Goal: Task Accomplishment & Management: Manage account settings

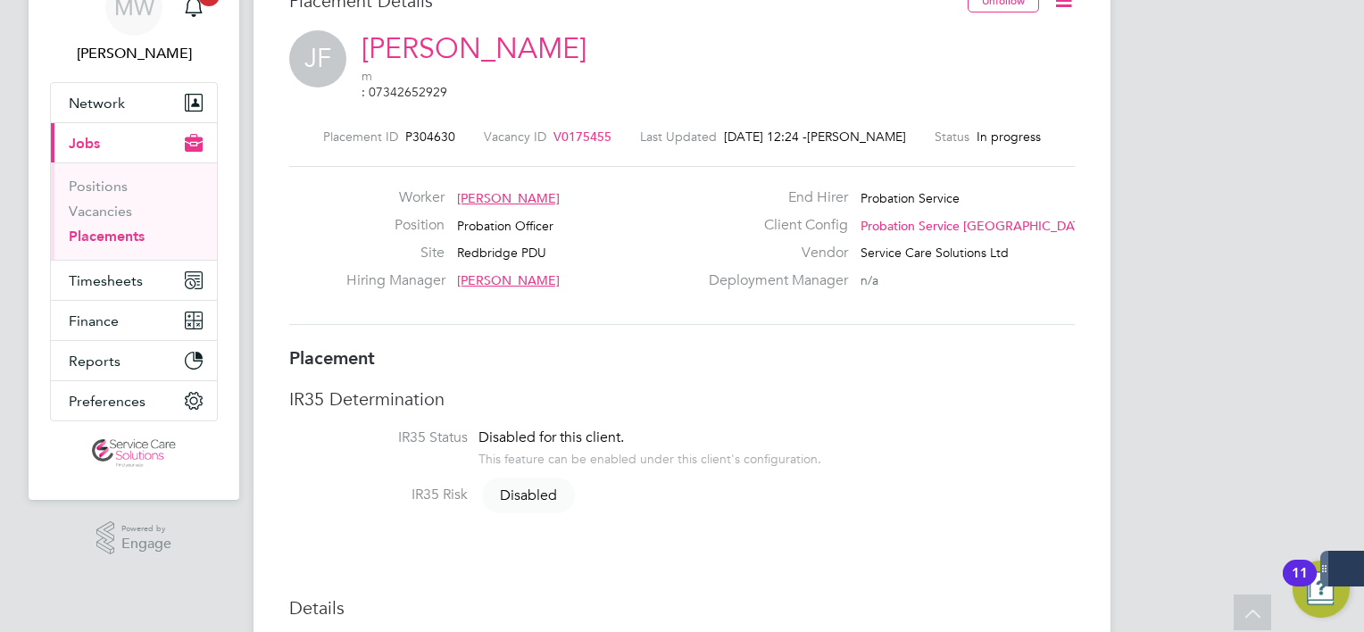
click at [1061, 12] on icon at bounding box center [1064, 0] width 22 height 22
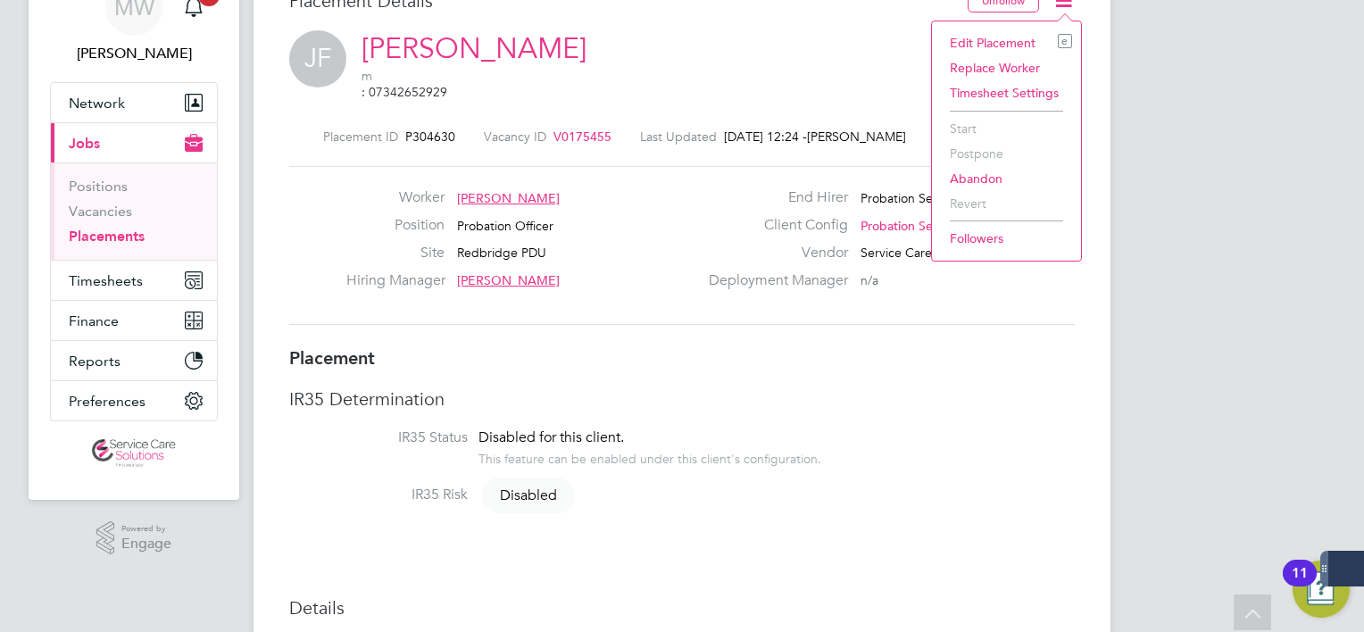
click at [963, 41] on li "Edit Placement e" at bounding box center [1006, 42] width 131 height 25
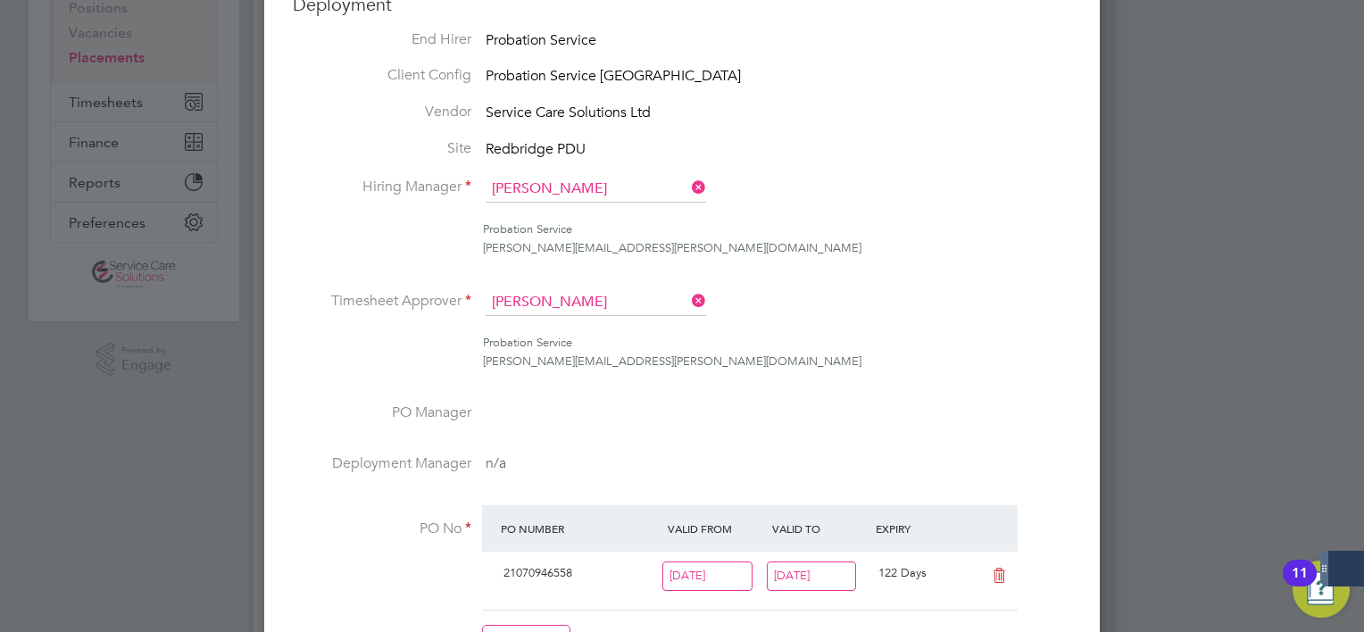
click at [688, 296] on icon at bounding box center [688, 300] width 0 height 25
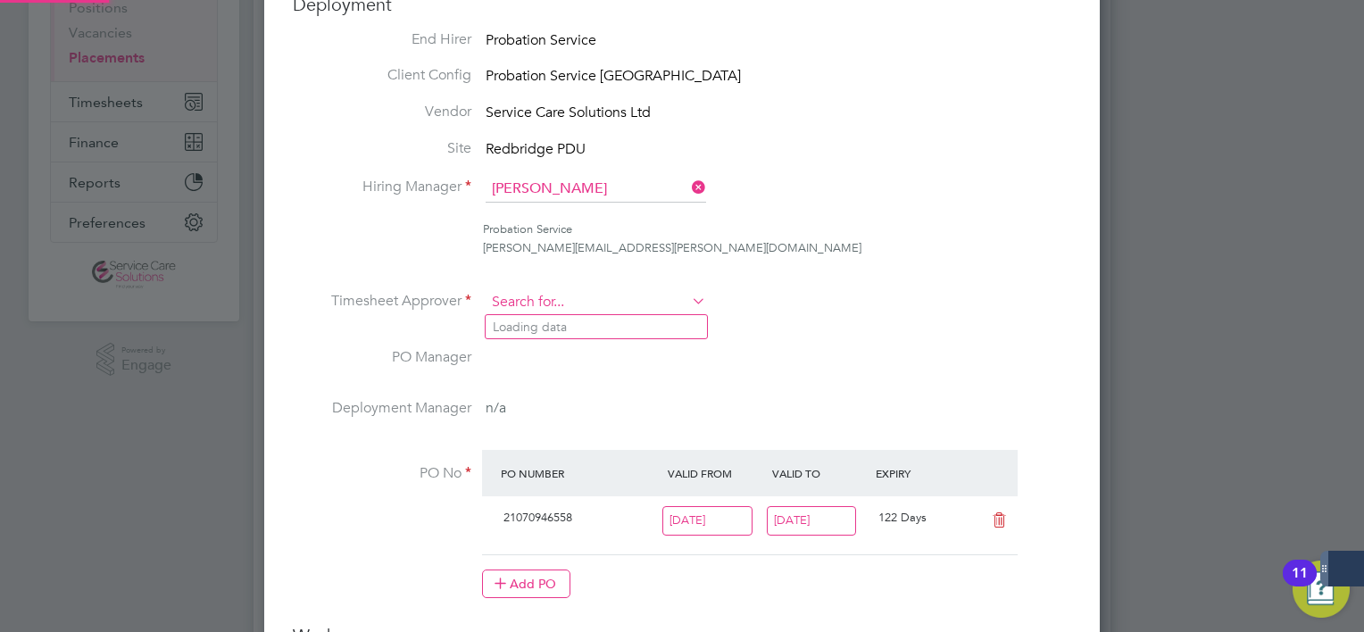
click at [641, 296] on input at bounding box center [596, 302] width 221 height 27
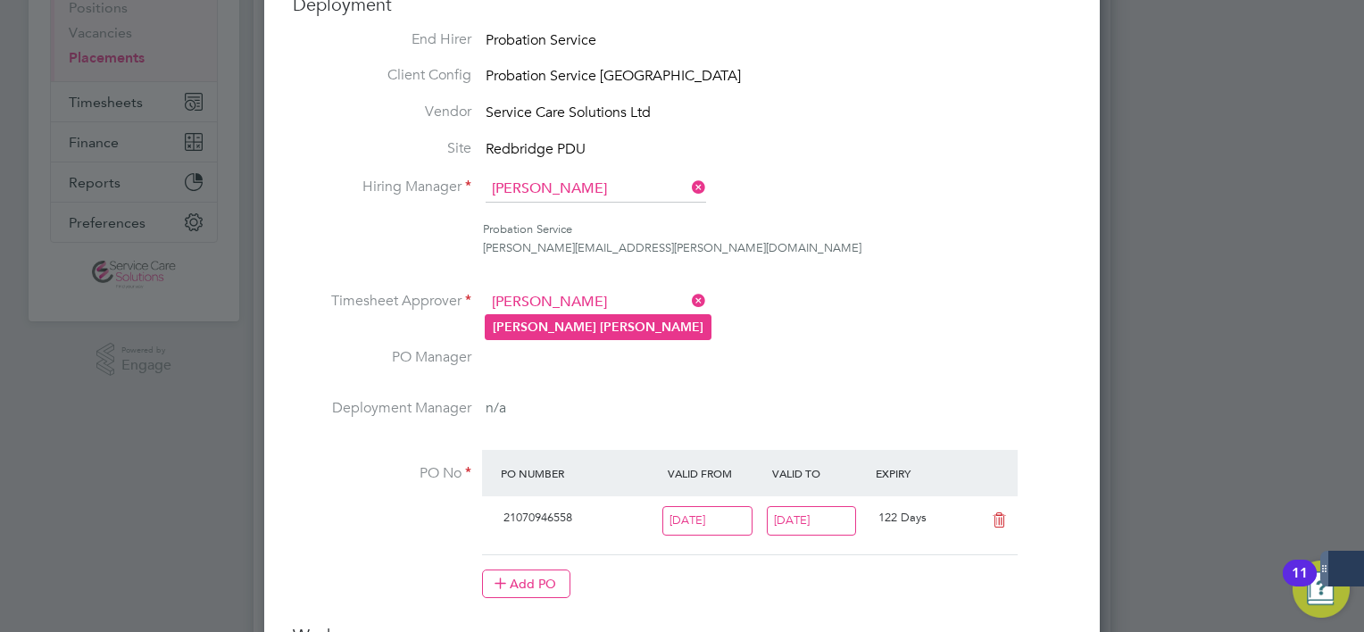
click at [629, 333] on li "Dionne Roye" at bounding box center [598, 327] width 225 height 24
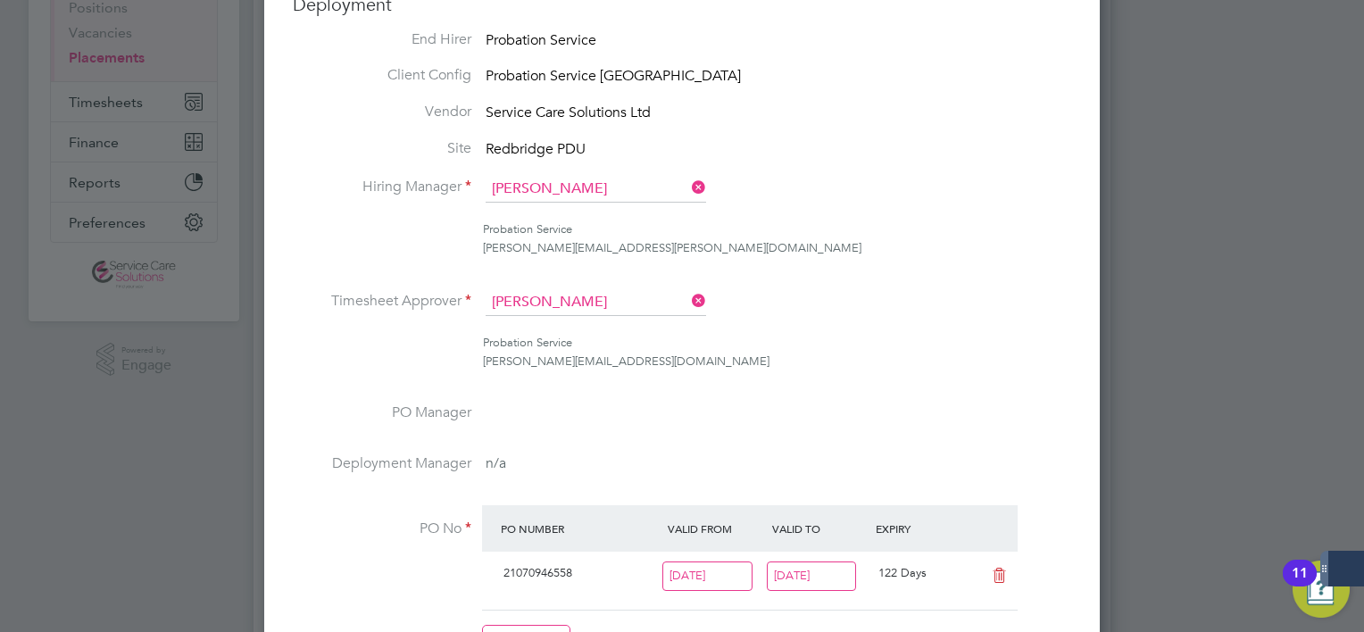
type input "Dionne Roye"
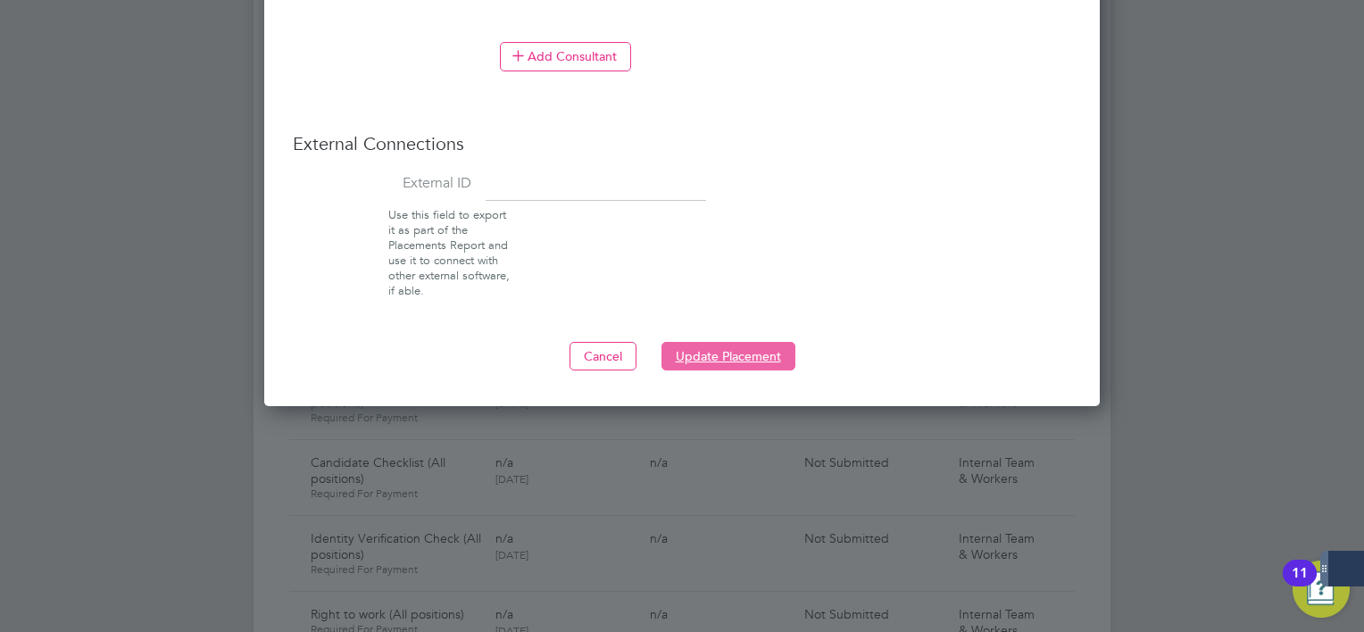
click at [710, 354] on button "Update Placement" at bounding box center [729, 356] width 134 height 29
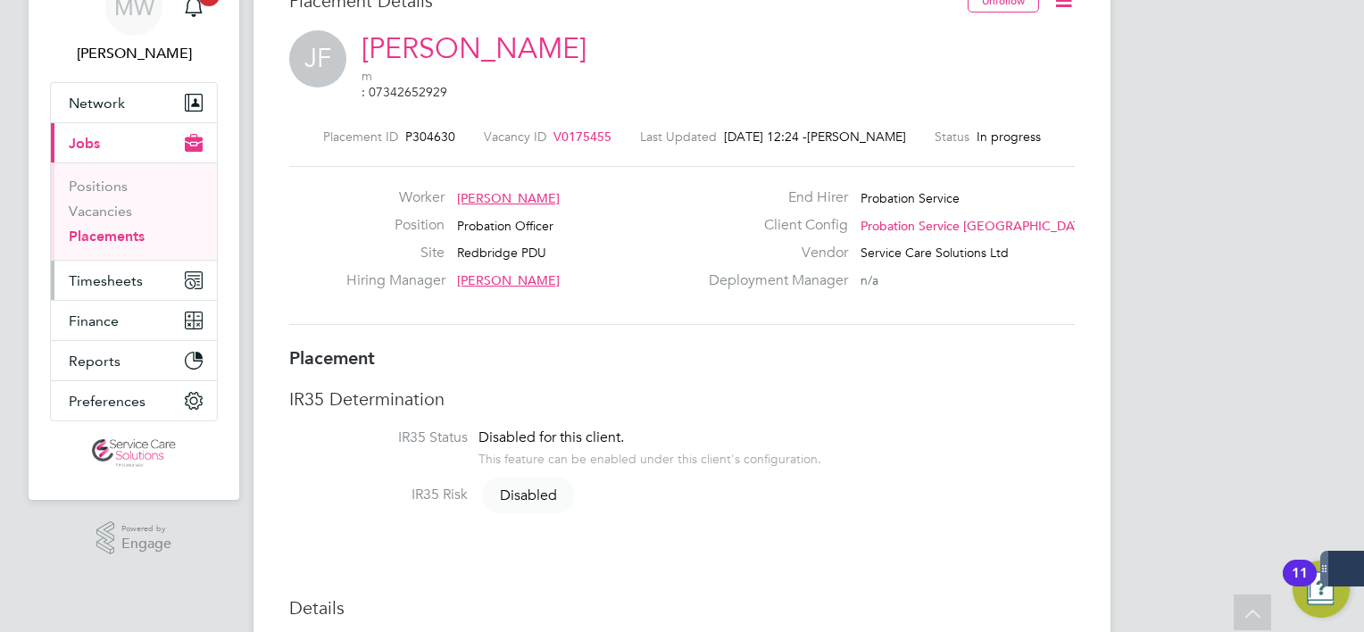
click at [136, 279] on span "Timesheets" at bounding box center [106, 280] width 74 height 17
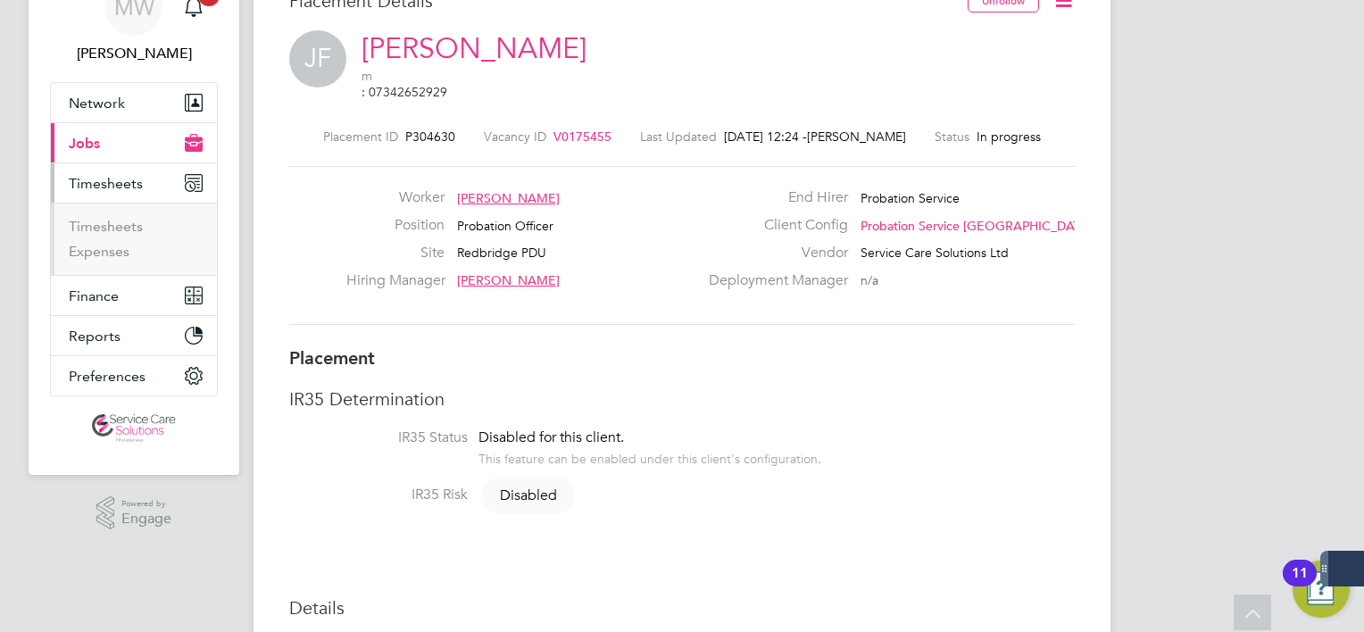
click at [130, 214] on ul "Timesheets Expenses" at bounding box center [134, 239] width 166 height 72
click at [129, 221] on link "Timesheets" at bounding box center [106, 226] width 74 height 17
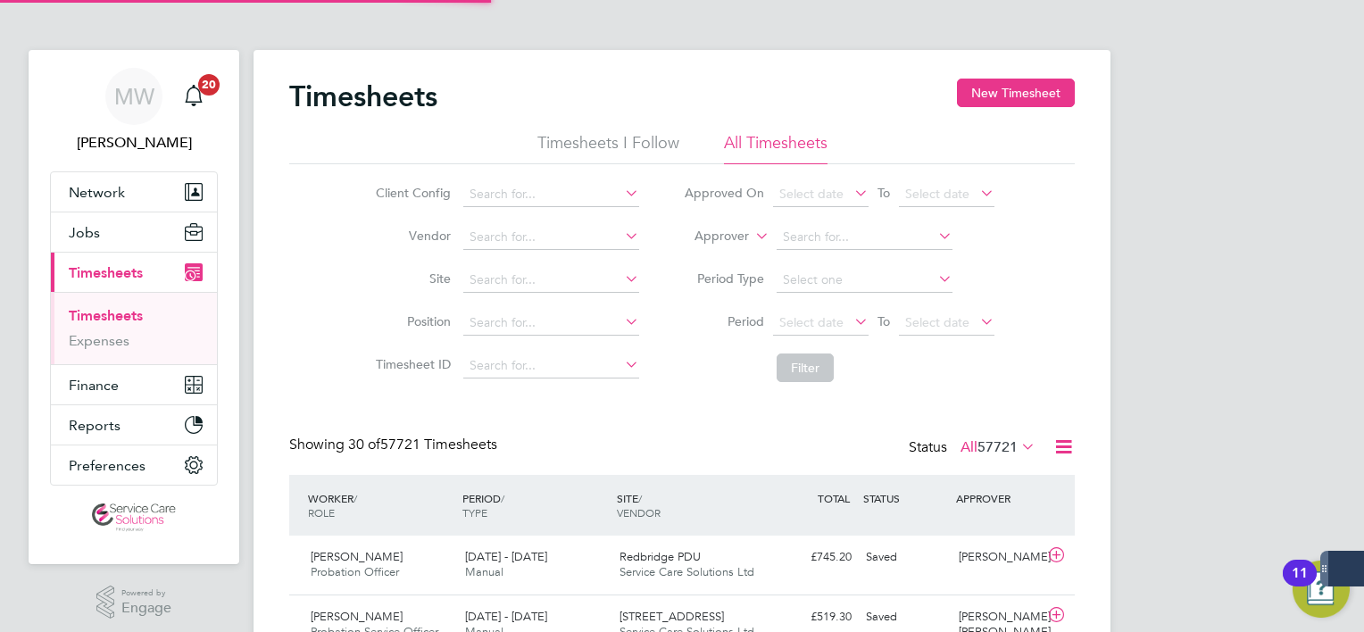
scroll to position [8, 9]
click at [687, 243] on label "Approver" at bounding box center [709, 237] width 80 height 18
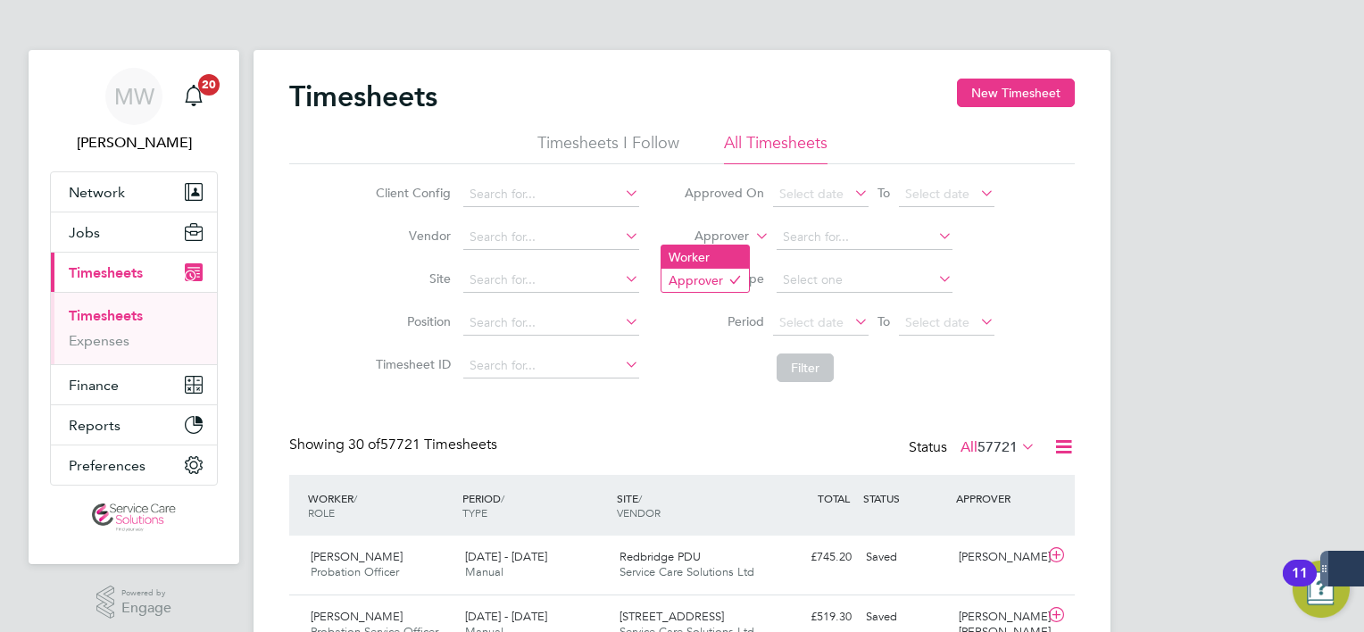
click at [713, 254] on li "Worker" at bounding box center [706, 257] width 88 height 23
click at [847, 239] on input at bounding box center [865, 237] width 176 height 25
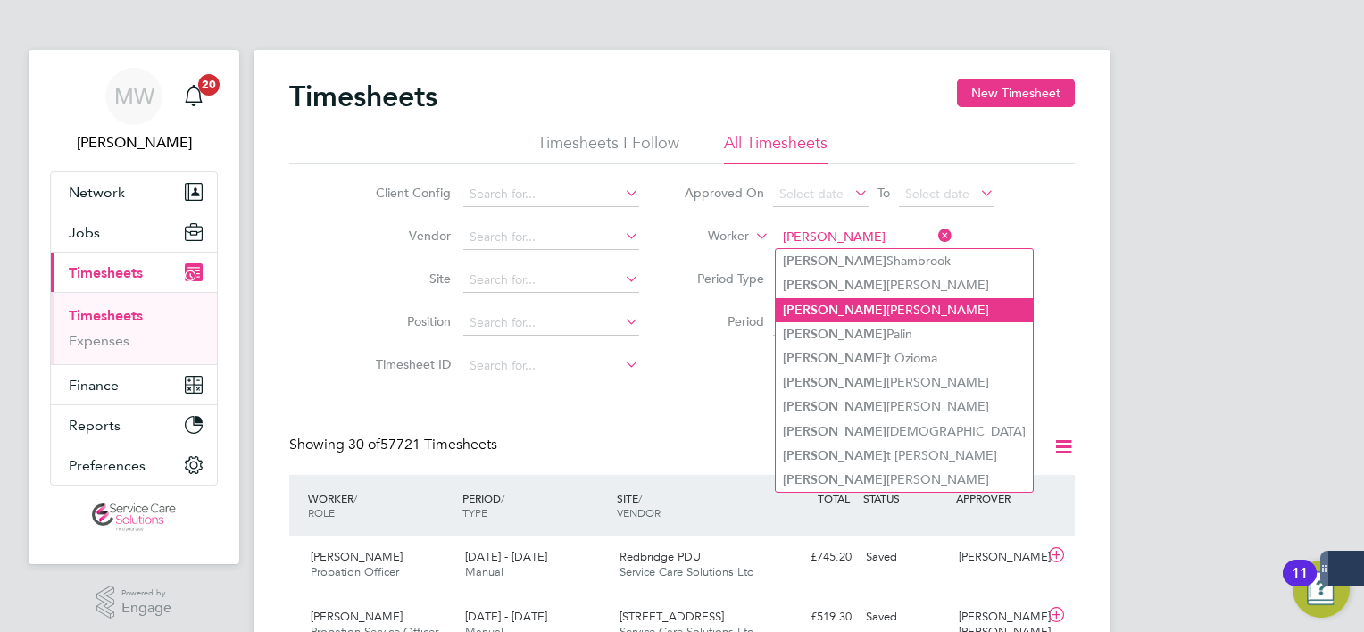
click at [881, 314] on li "Julie O'Boyle" at bounding box center [904, 310] width 257 height 24
type input "Julie O'Boyle"
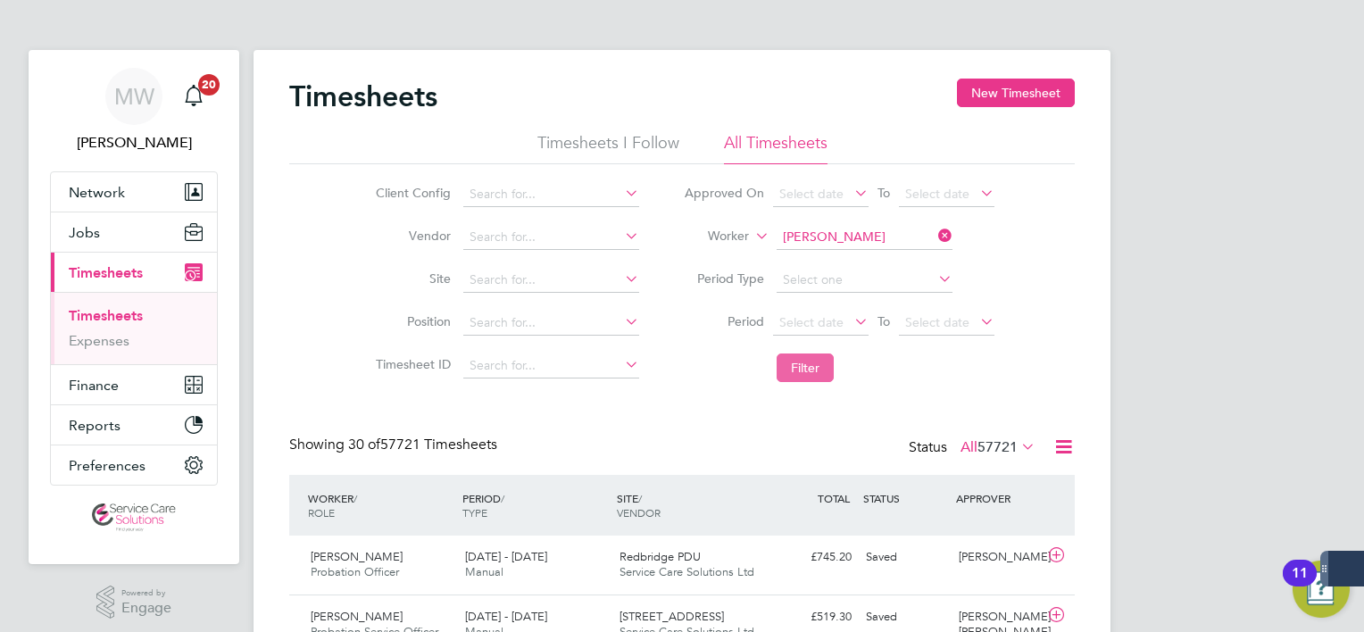
click at [804, 368] on button "Filter" at bounding box center [805, 368] width 57 height 29
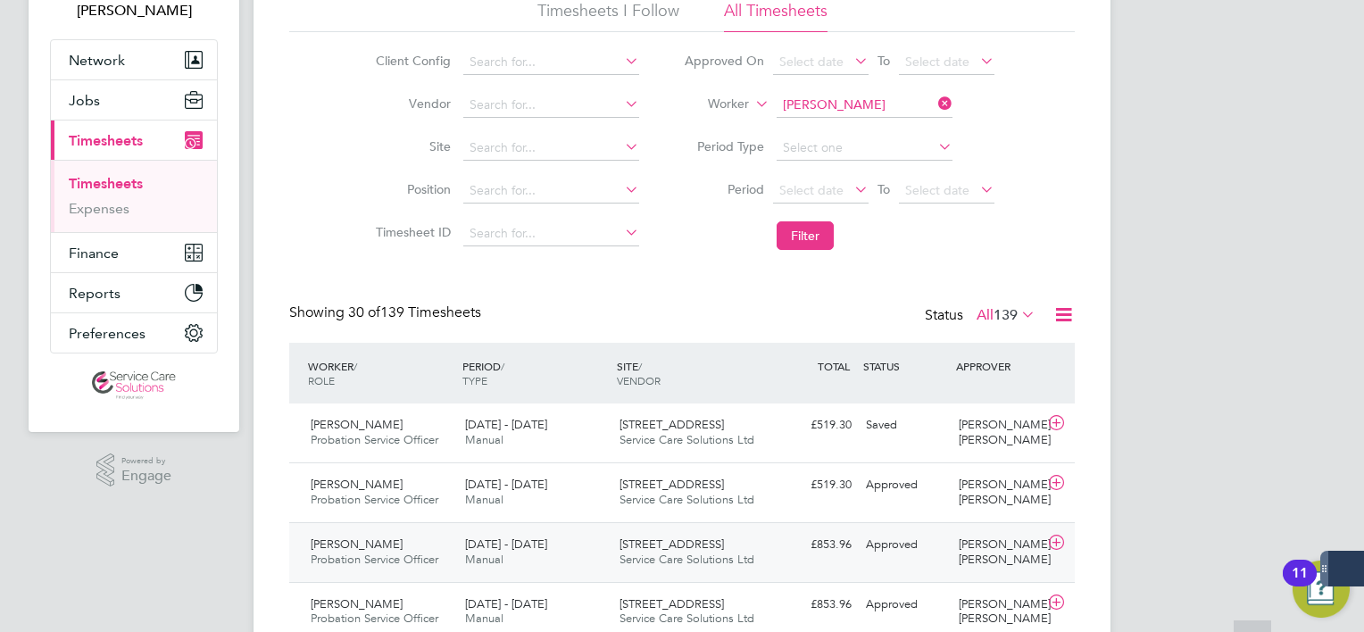
scroll to position [268, 0]
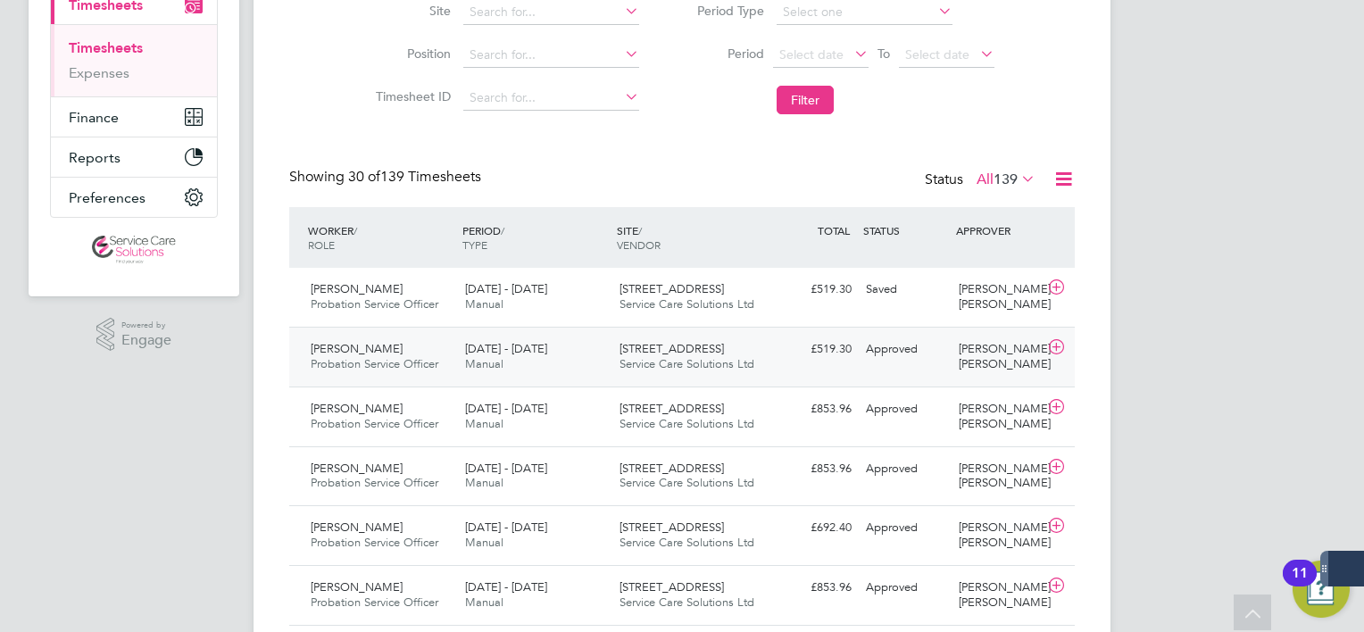
click at [686, 372] on div "208 Lewisham High Street Service Care Solutions Ltd" at bounding box center [690, 357] width 154 height 45
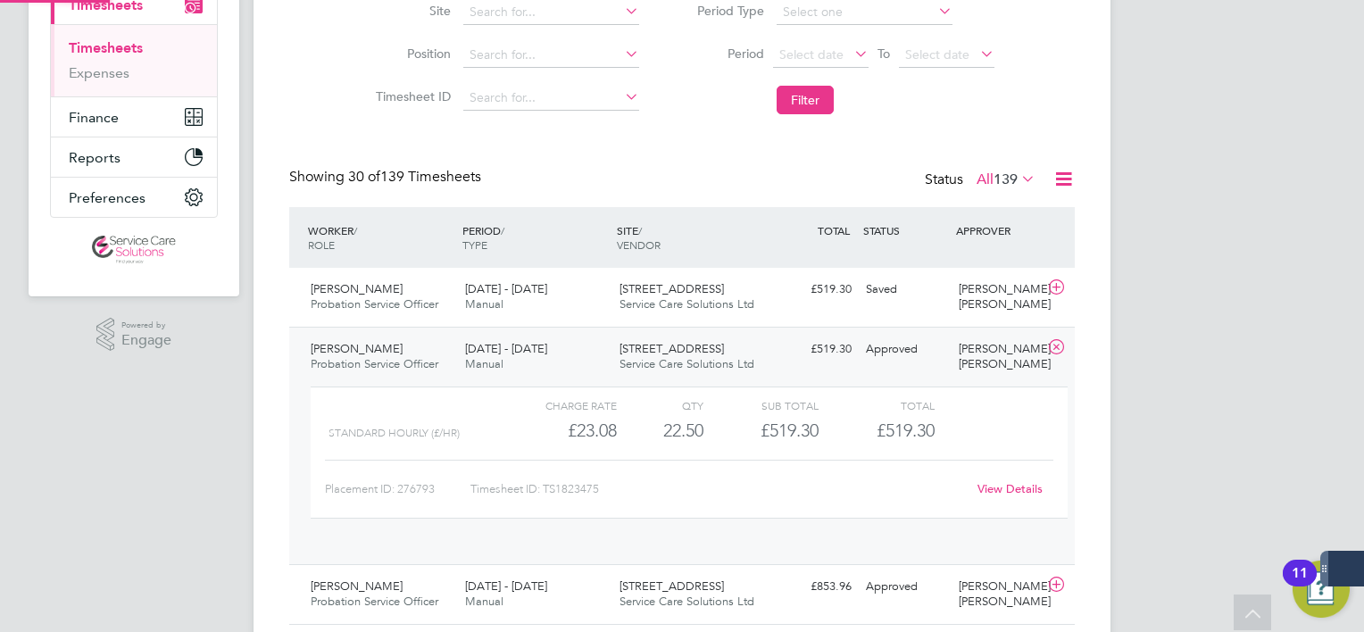
scroll to position [29, 173]
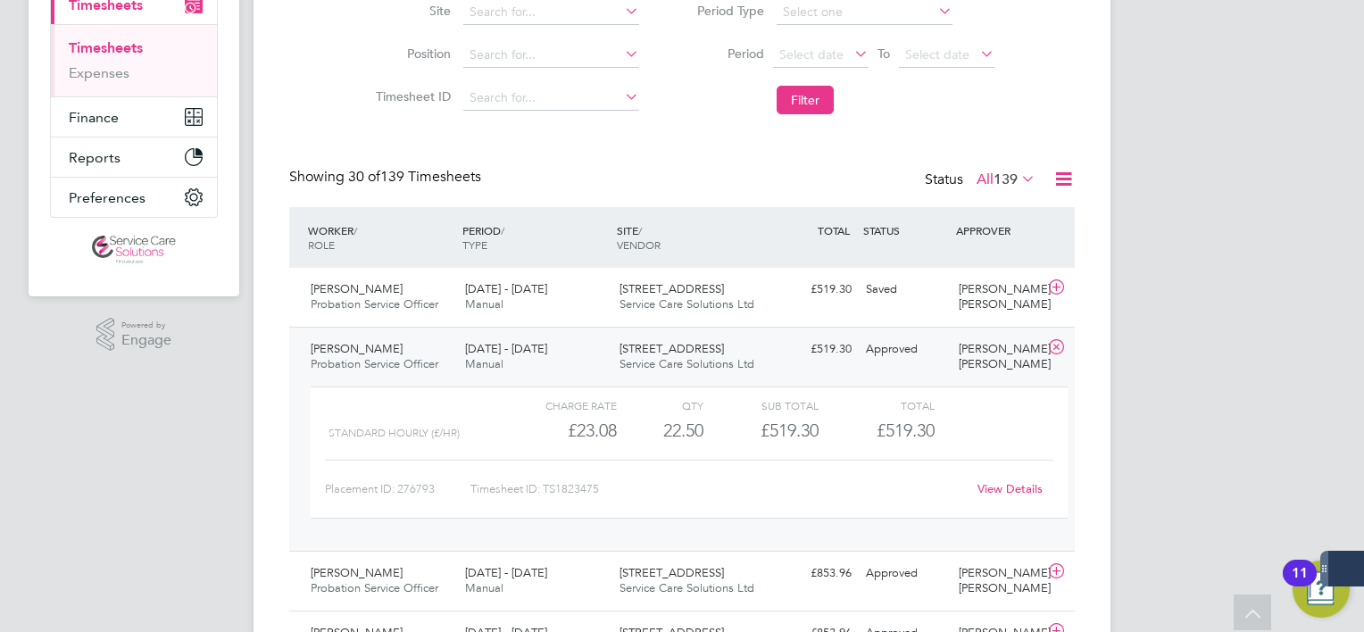
click at [1002, 489] on link "View Details" at bounding box center [1010, 488] width 65 height 15
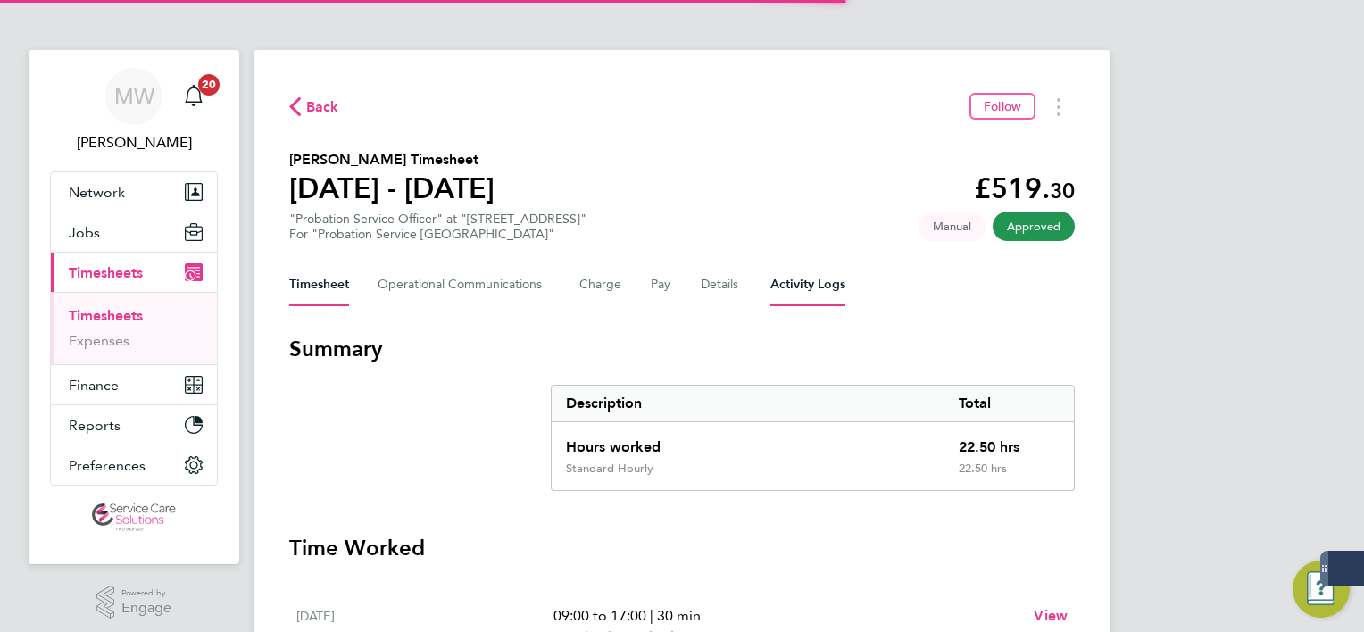
click at [797, 289] on Logs-tab "Activity Logs" at bounding box center [808, 284] width 75 height 43
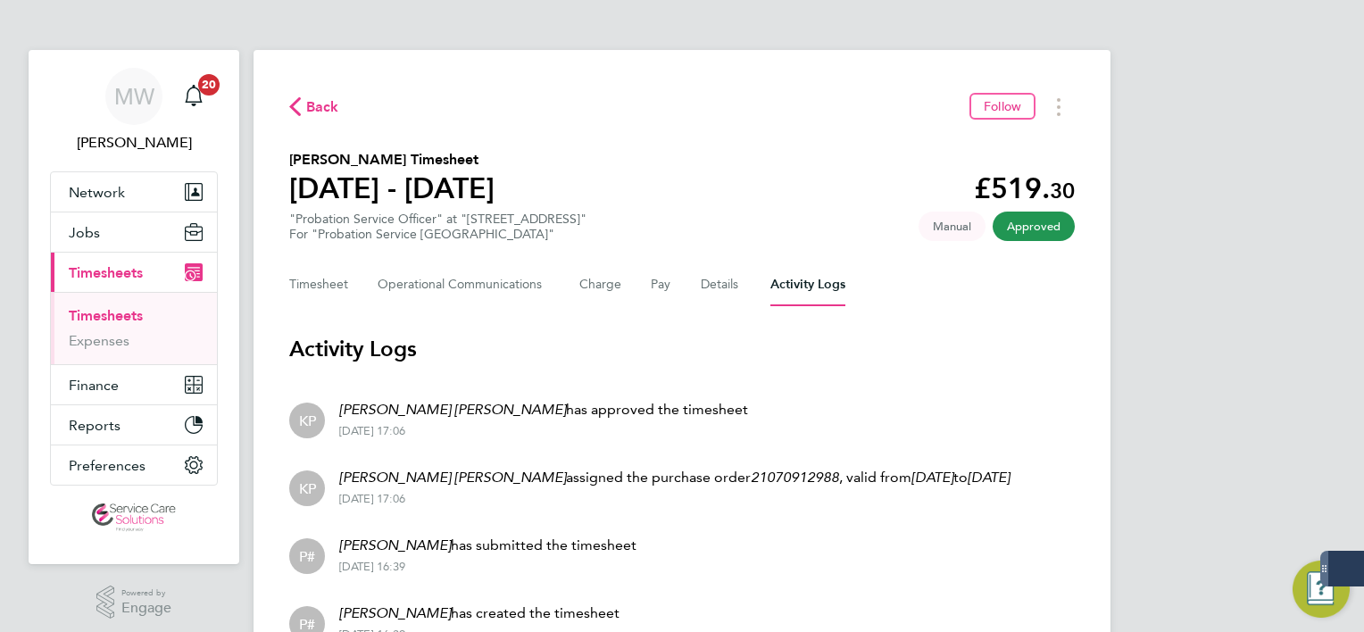
scroll to position [7, 0]
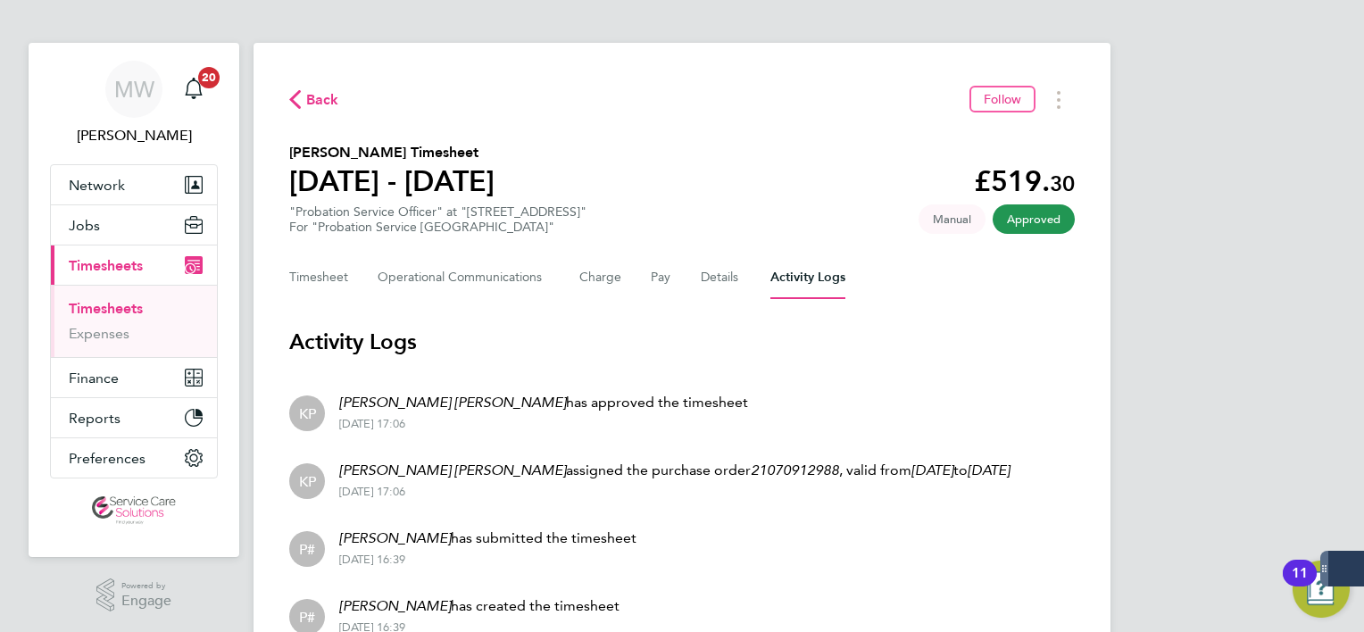
click at [709, 368] on section "Activity Logs KP Karima Paul-Douglas has approved the timesheet 17 Sep 2025 - 1…" at bounding box center [682, 488] width 786 height 321
click at [1061, 92] on button "Timesheets Menu" at bounding box center [1059, 100] width 32 height 28
click at [982, 132] on link "Download timesheet" at bounding box center [968, 139] width 214 height 36
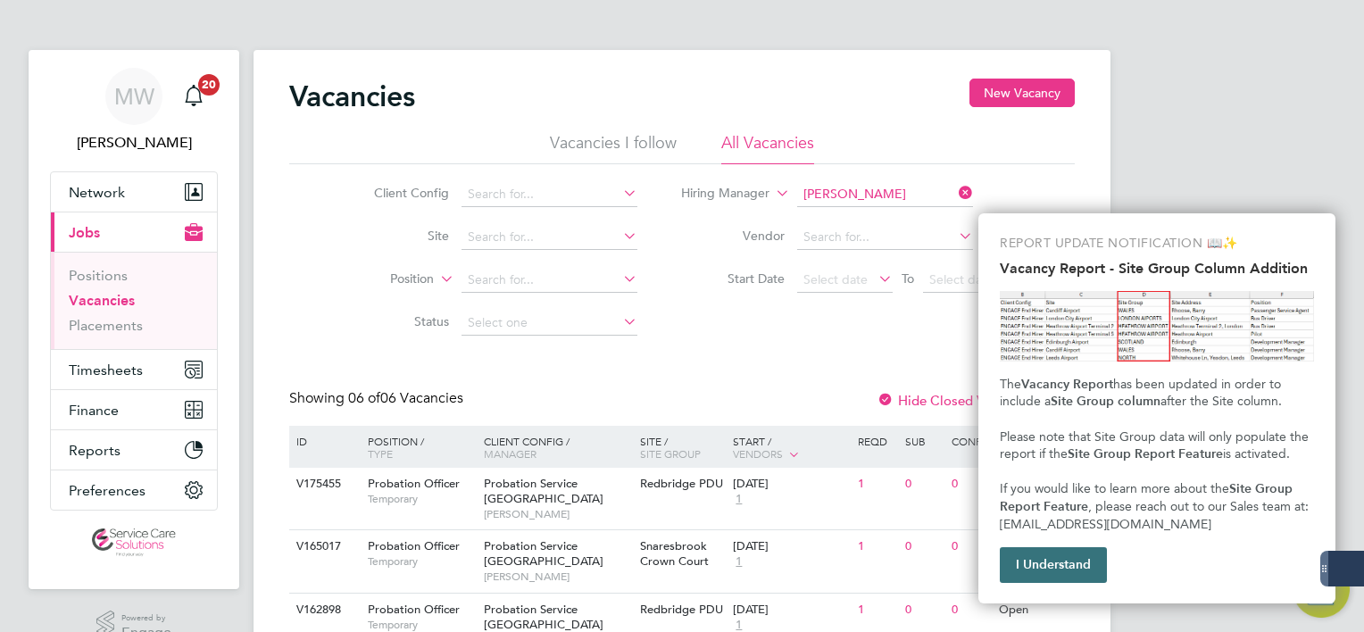
click at [1071, 554] on button "I Understand" at bounding box center [1053, 565] width 107 height 36
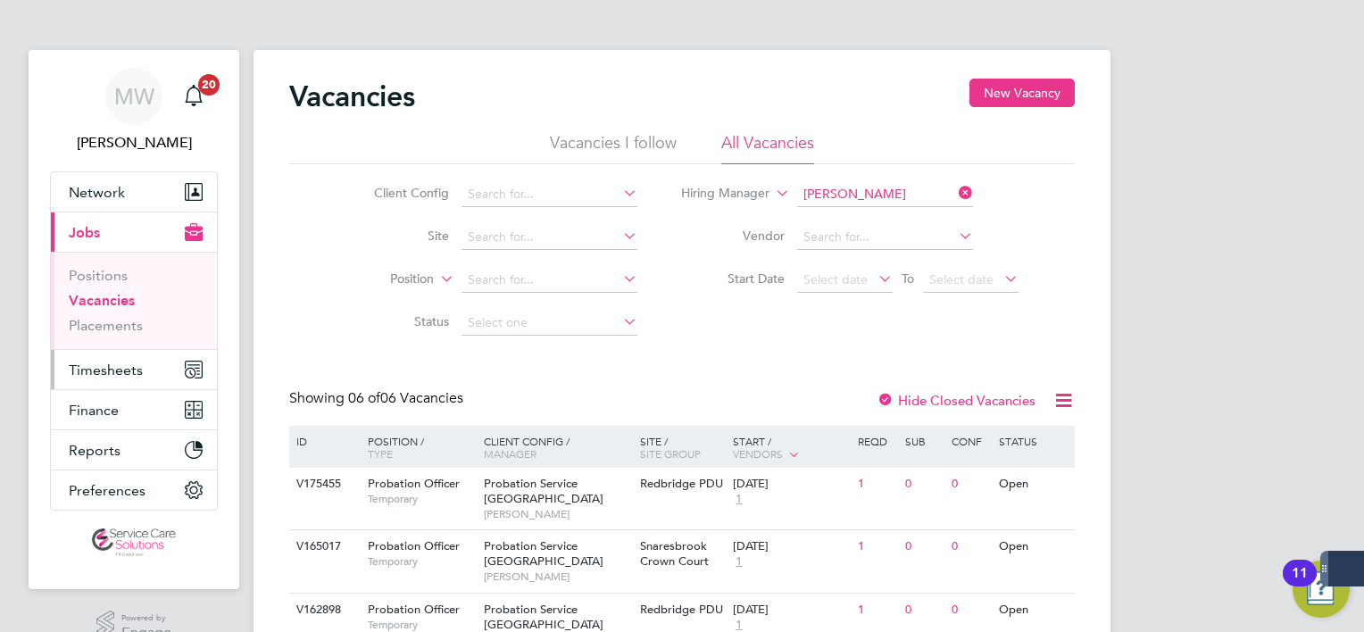
click at [135, 379] on button "Timesheets" at bounding box center [134, 369] width 166 height 39
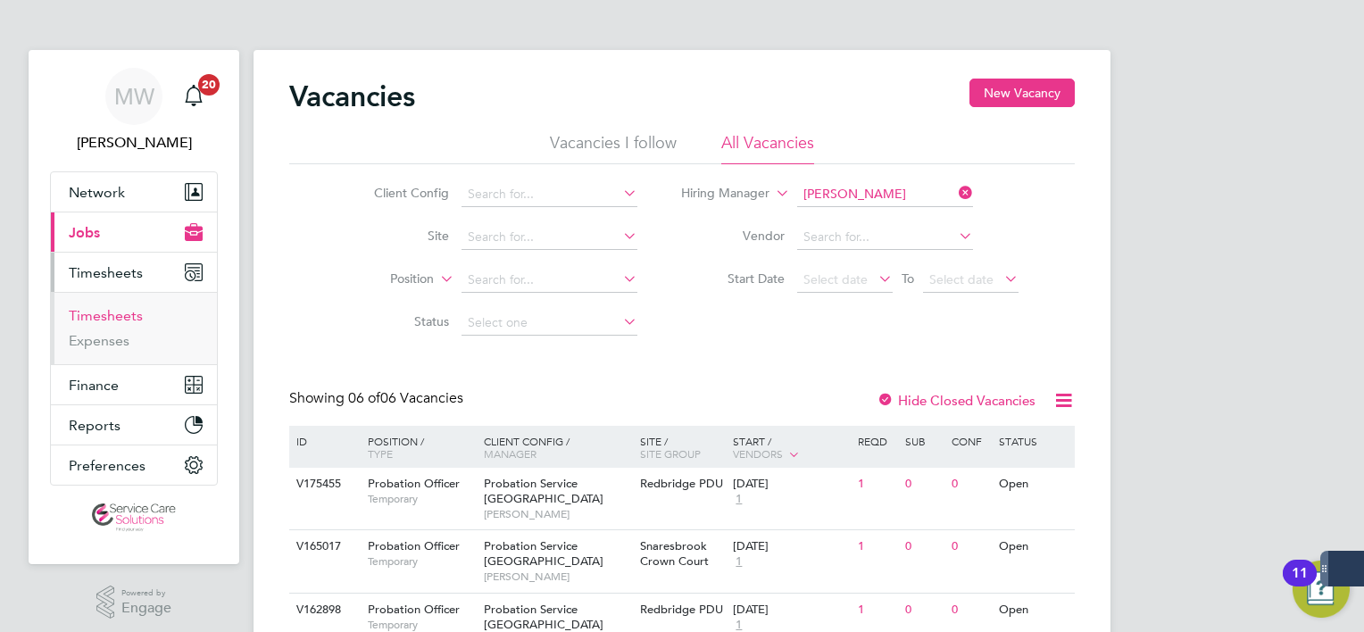
click at [139, 318] on li "Timesheets" at bounding box center [136, 319] width 134 height 25
click at [126, 318] on link "Timesheets" at bounding box center [106, 315] width 74 height 17
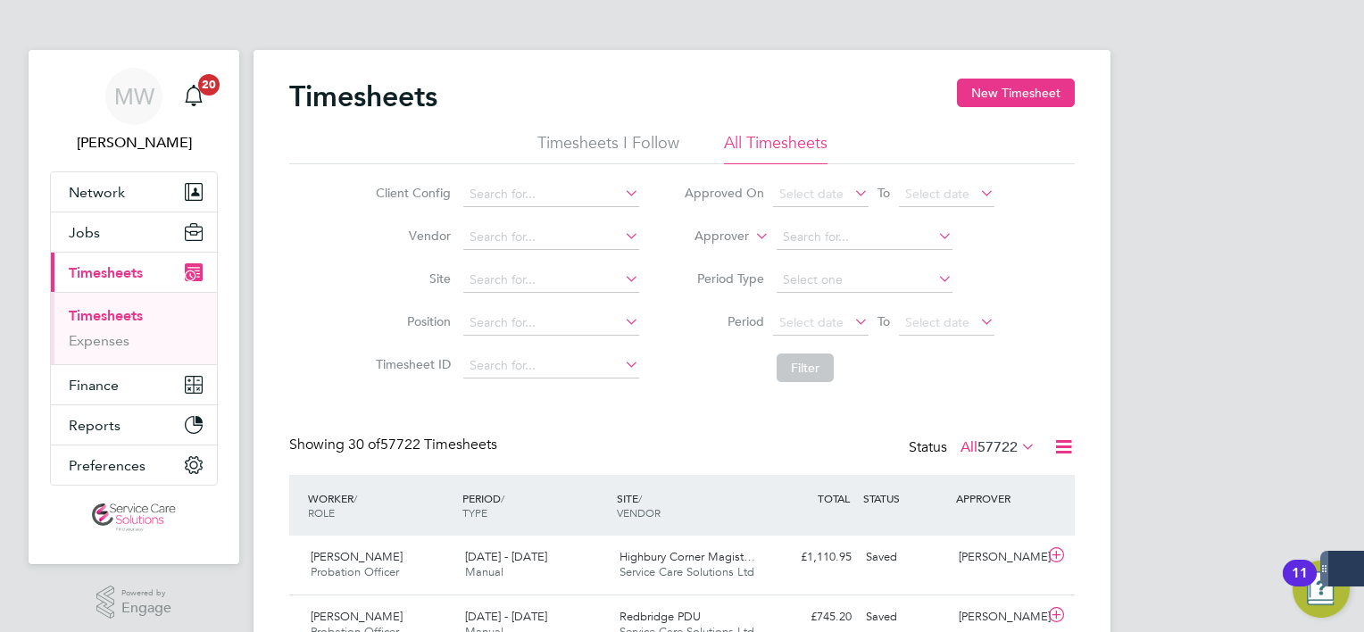
click at [720, 235] on label "Approver" at bounding box center [709, 237] width 80 height 18
click at [719, 254] on li "Worker" at bounding box center [706, 257] width 88 height 23
click at [788, 232] on input at bounding box center [865, 237] width 176 height 25
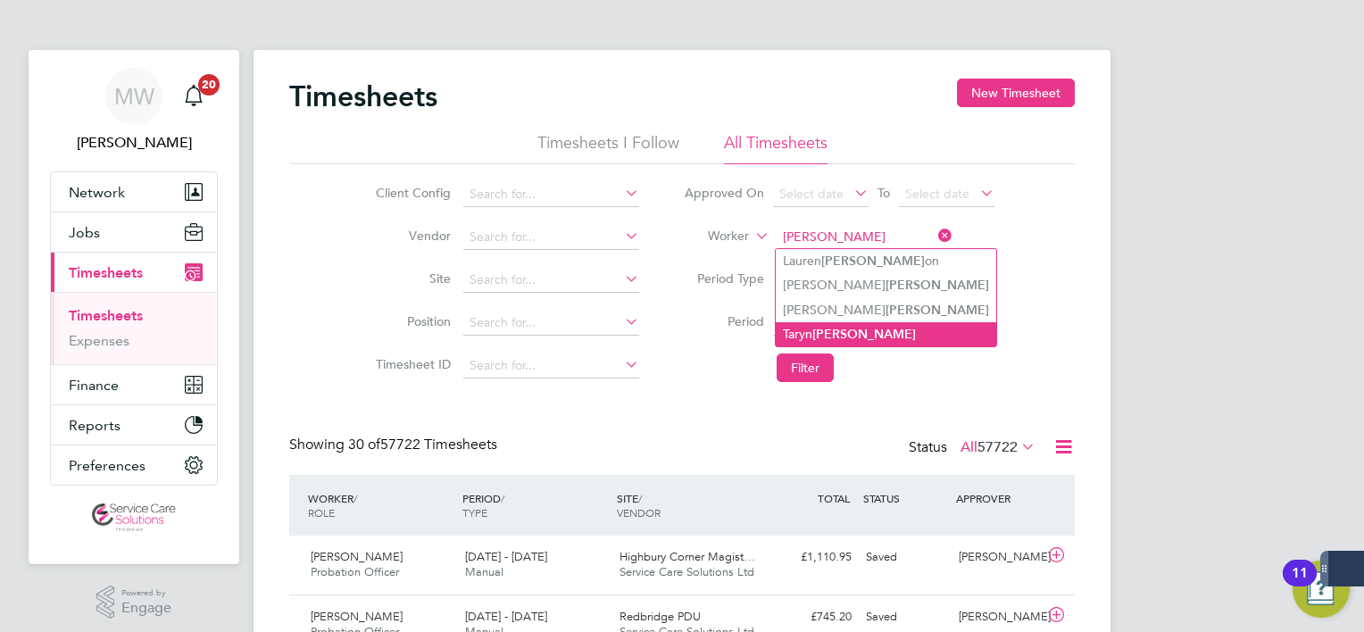
click at [831, 327] on b "Harris" at bounding box center [865, 334] width 104 height 15
type input "Taryn Harris"
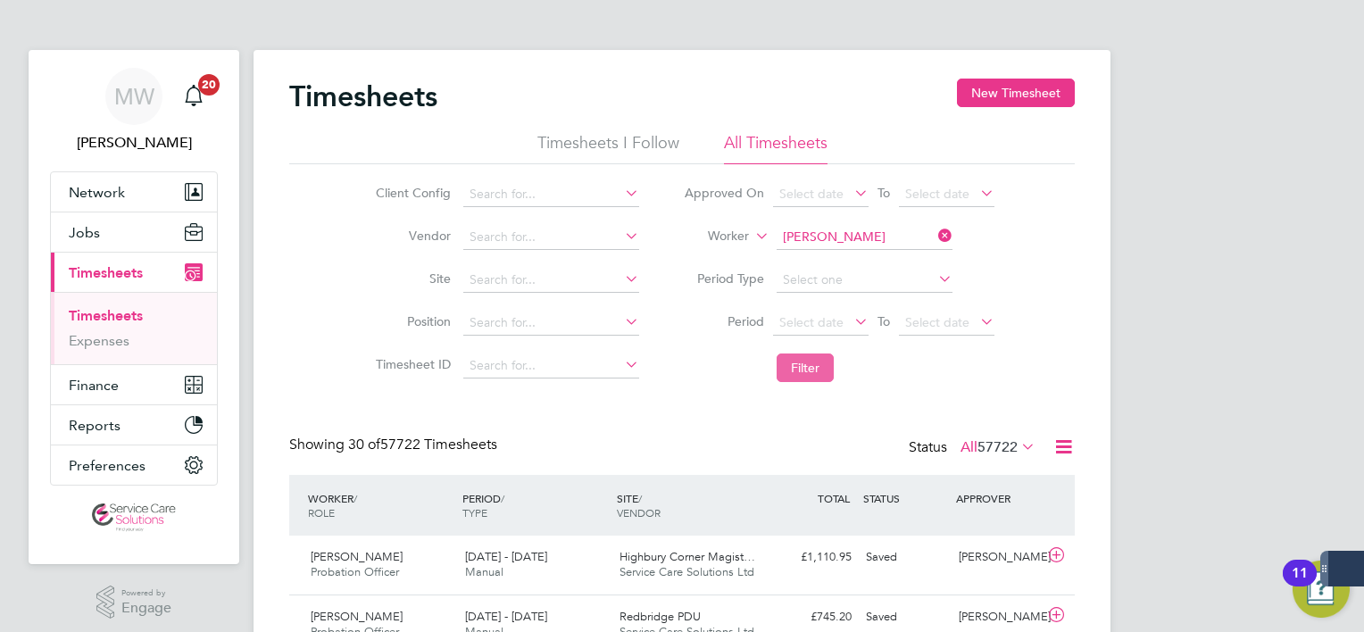
click at [821, 354] on button "Filter" at bounding box center [805, 368] width 57 height 29
drag, startPoint x: 950, startPoint y: 234, endPoint x: 915, endPoint y: 236, distance: 34.9
click at [935, 234] on icon at bounding box center [935, 235] width 0 height 25
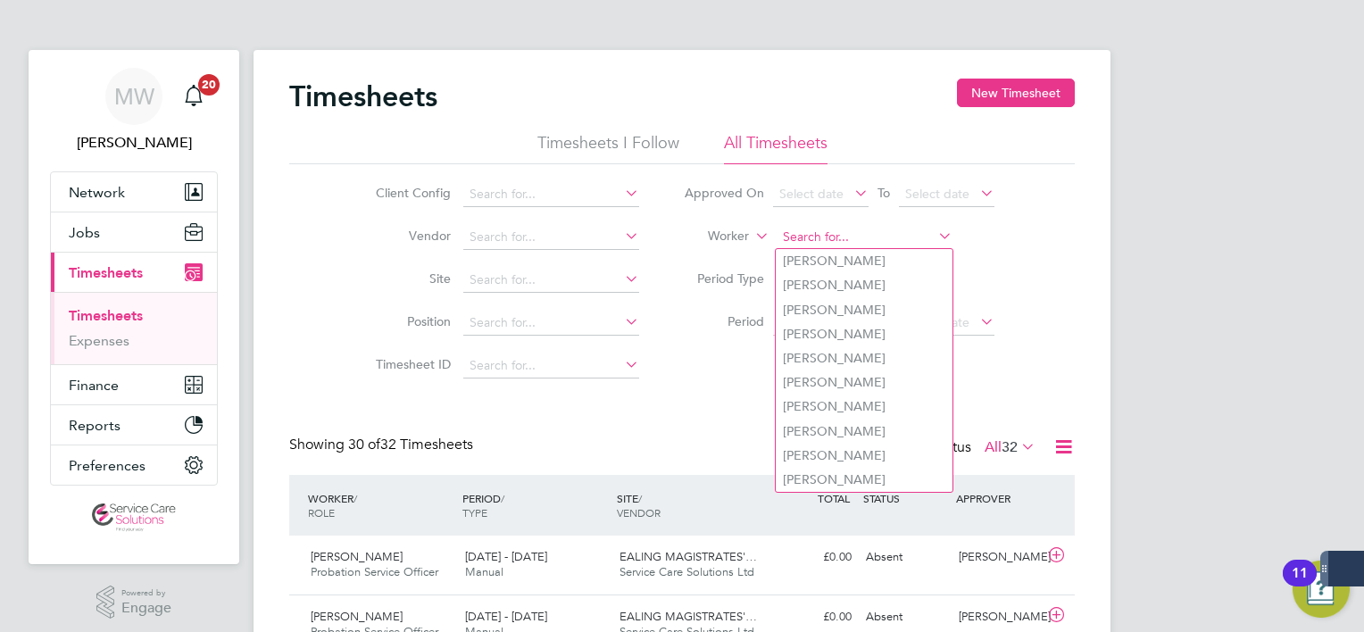
click at [893, 232] on input at bounding box center [865, 237] width 176 height 25
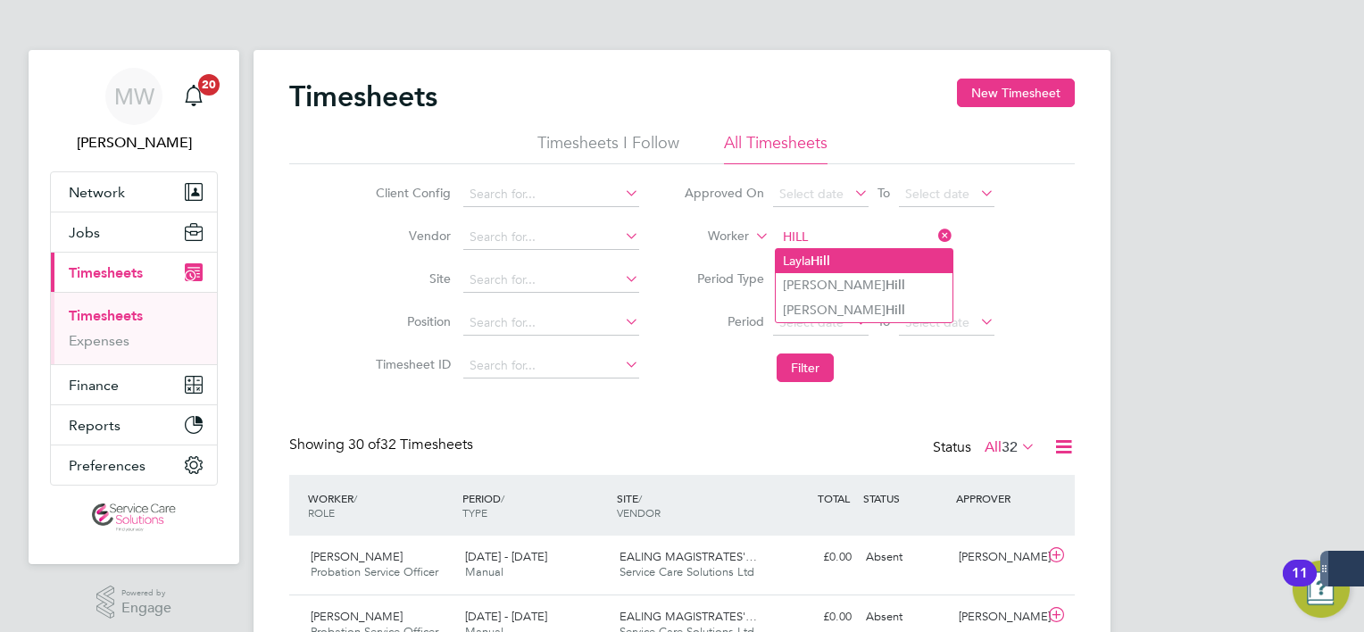
click at [868, 263] on li "Layla Hill" at bounding box center [864, 261] width 177 height 24
type input "Layla Hill"
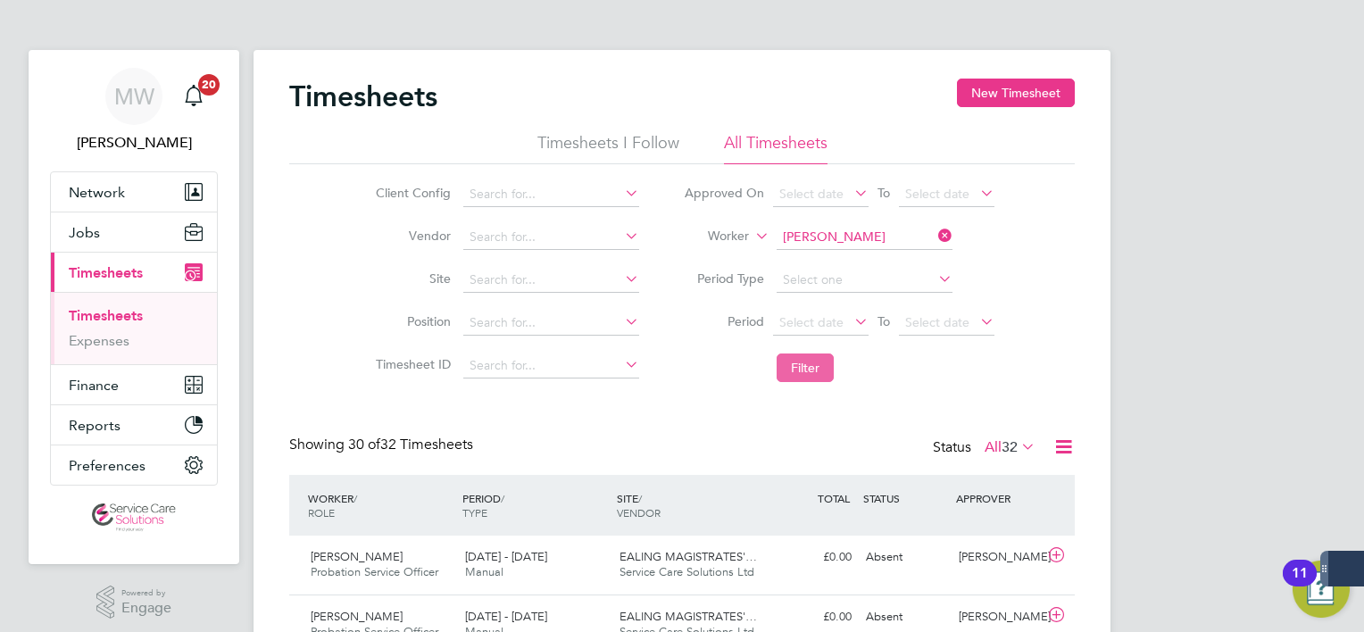
click at [791, 369] on button "Filter" at bounding box center [805, 368] width 57 height 29
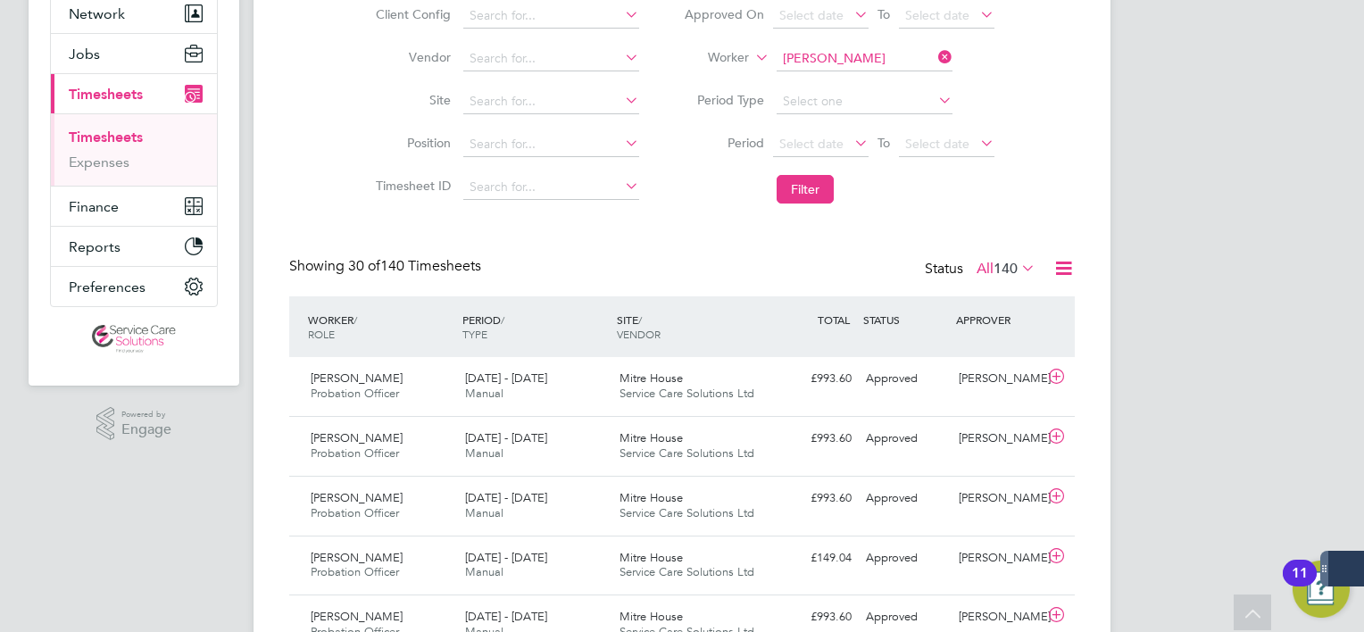
click at [935, 63] on icon at bounding box center [935, 57] width 0 height 25
click at [867, 56] on input at bounding box center [865, 58] width 176 height 25
click at [880, 73] on li "Karis Lint on" at bounding box center [864, 83] width 177 height 24
type input "Karis Linton"
click at [793, 195] on button "Filter" at bounding box center [805, 189] width 57 height 29
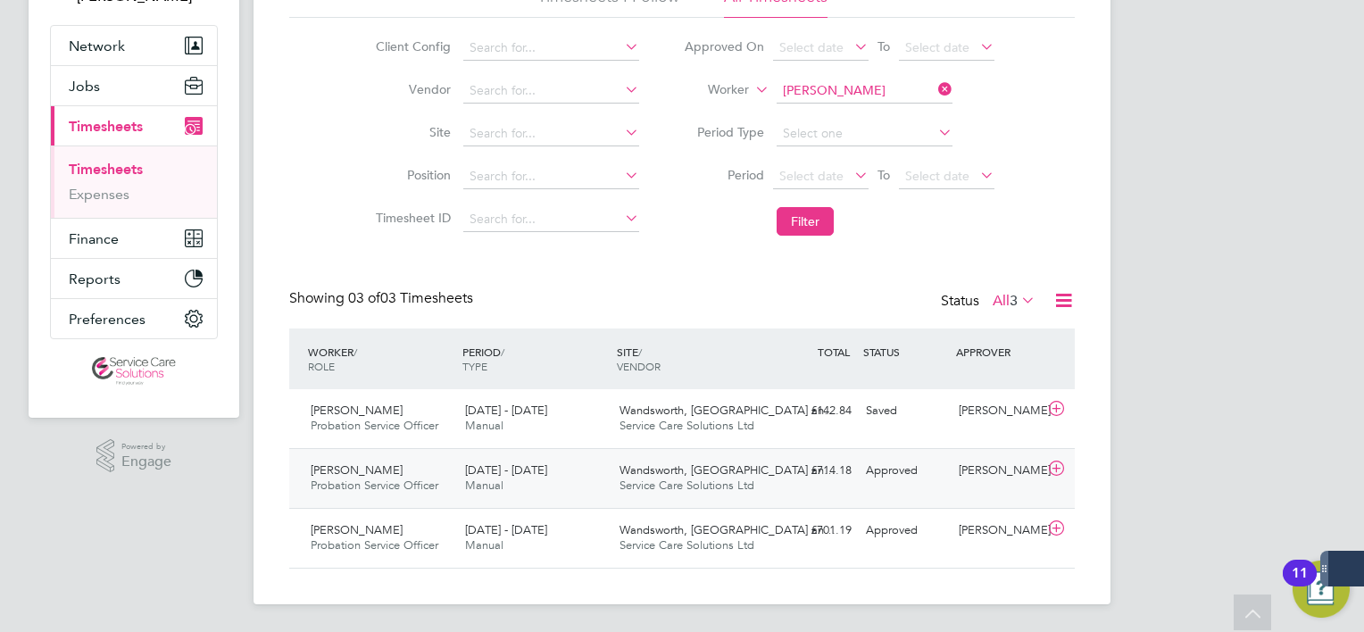
click at [796, 471] on div "£714.18 Approved" at bounding box center [812, 470] width 93 height 29
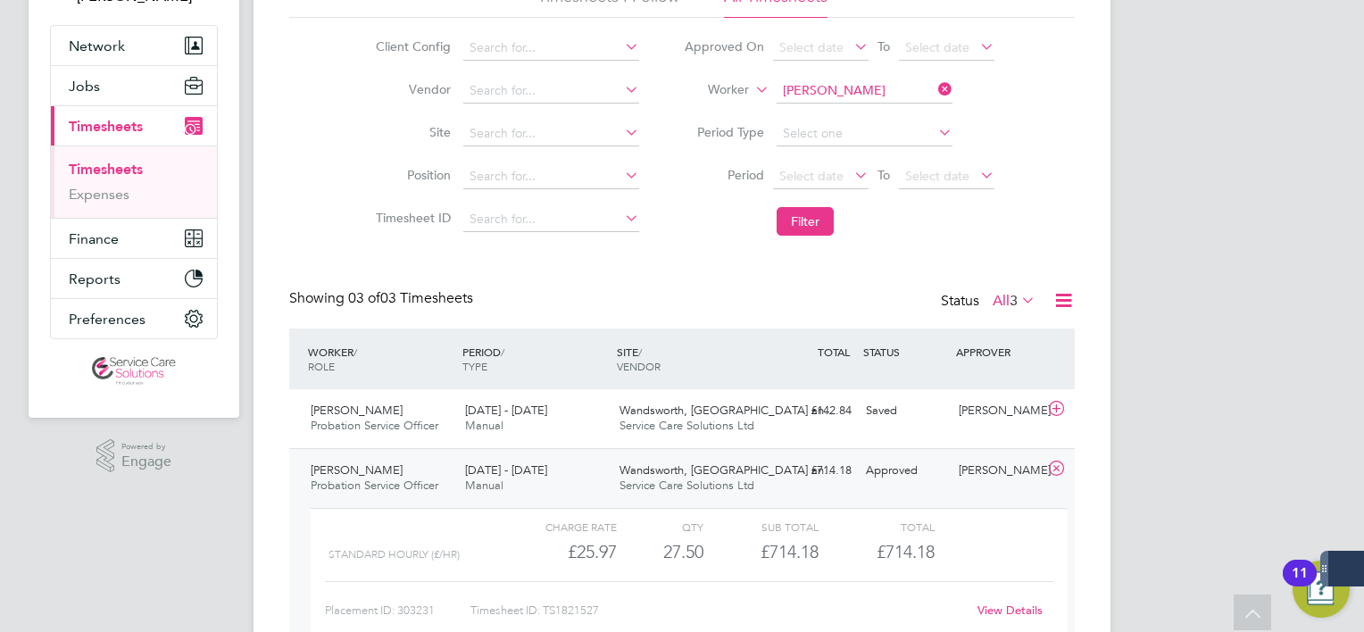
click at [1000, 611] on link "View Details" at bounding box center [1010, 610] width 65 height 15
click at [935, 89] on icon at bounding box center [935, 89] width 0 height 25
click at [873, 93] on input at bounding box center [865, 91] width 176 height 25
click at [866, 111] on li "Olusola Omolaso" at bounding box center [864, 115] width 177 height 24
type input "Olusola Omolaso"
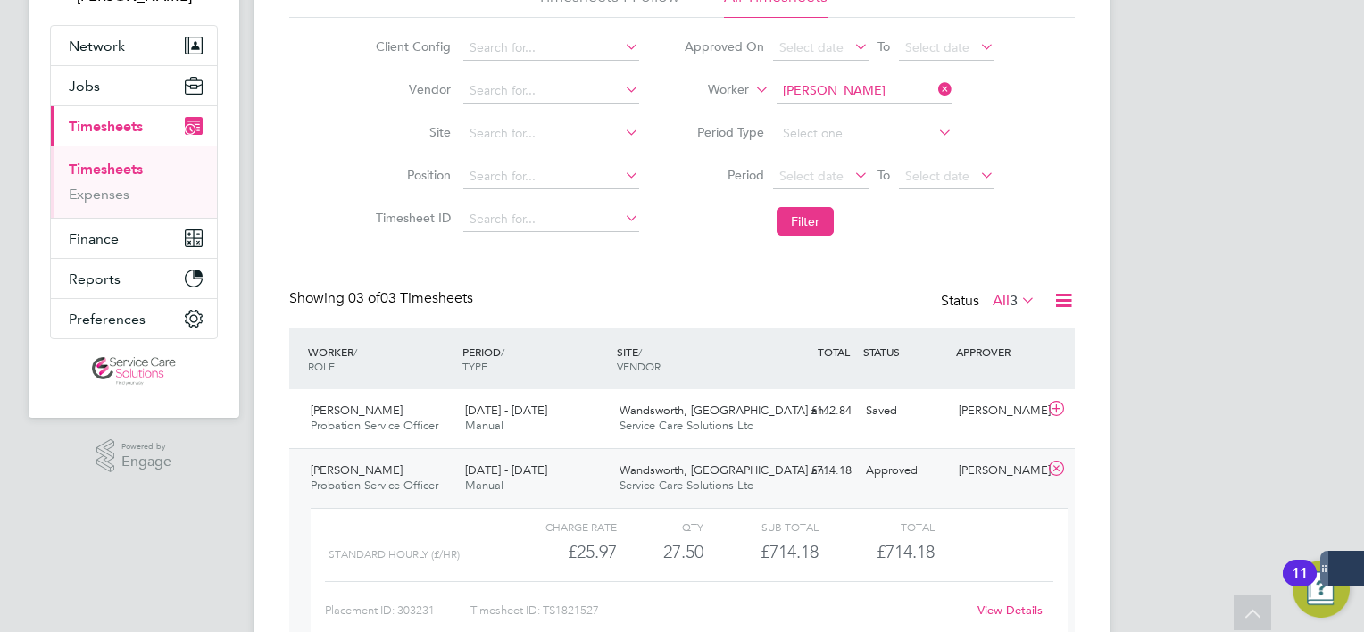
drag, startPoint x: 765, startPoint y: 280, endPoint x: 796, endPoint y: 243, distance: 48.8
click at [768, 278] on div "Timesheets New Timesheet Timesheets I Follow All Timesheets Client Config Vendo…" at bounding box center [682, 332] width 786 height 801
click at [796, 243] on li "Filter" at bounding box center [839, 221] width 355 height 46
click at [809, 218] on button "Filter" at bounding box center [805, 221] width 57 height 29
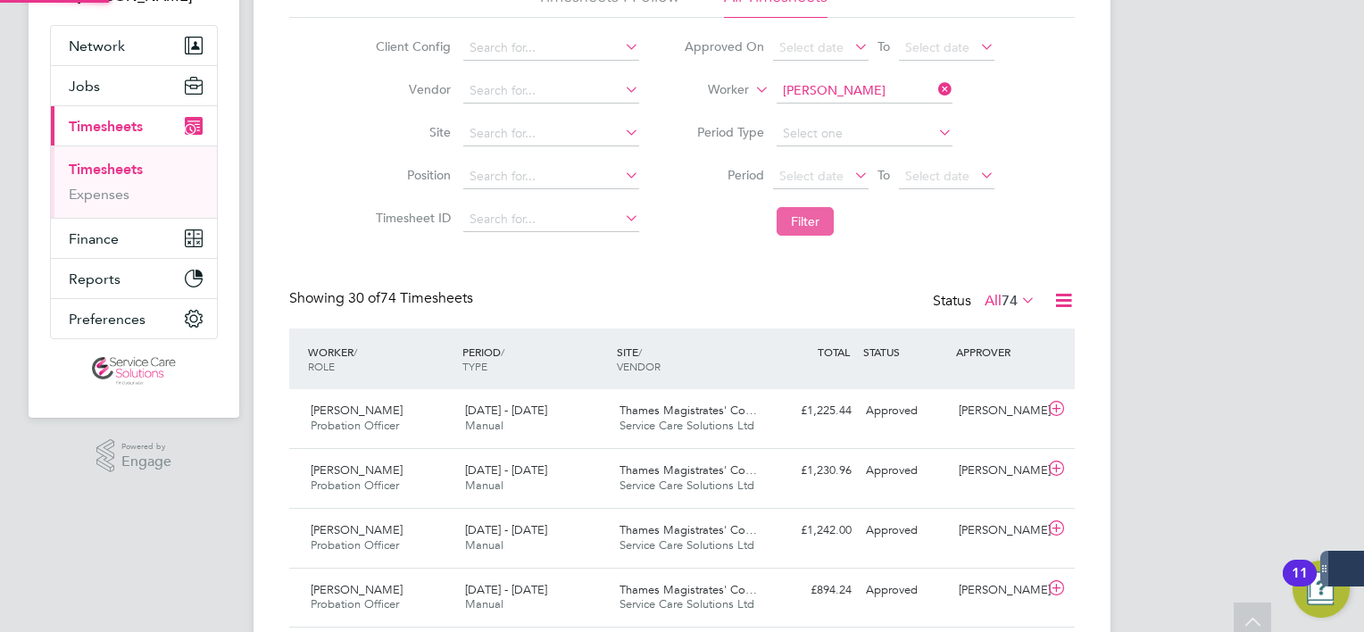
scroll to position [45, 155]
click at [741, 418] on span "Service Care Solutions Ltd" at bounding box center [687, 425] width 135 height 15
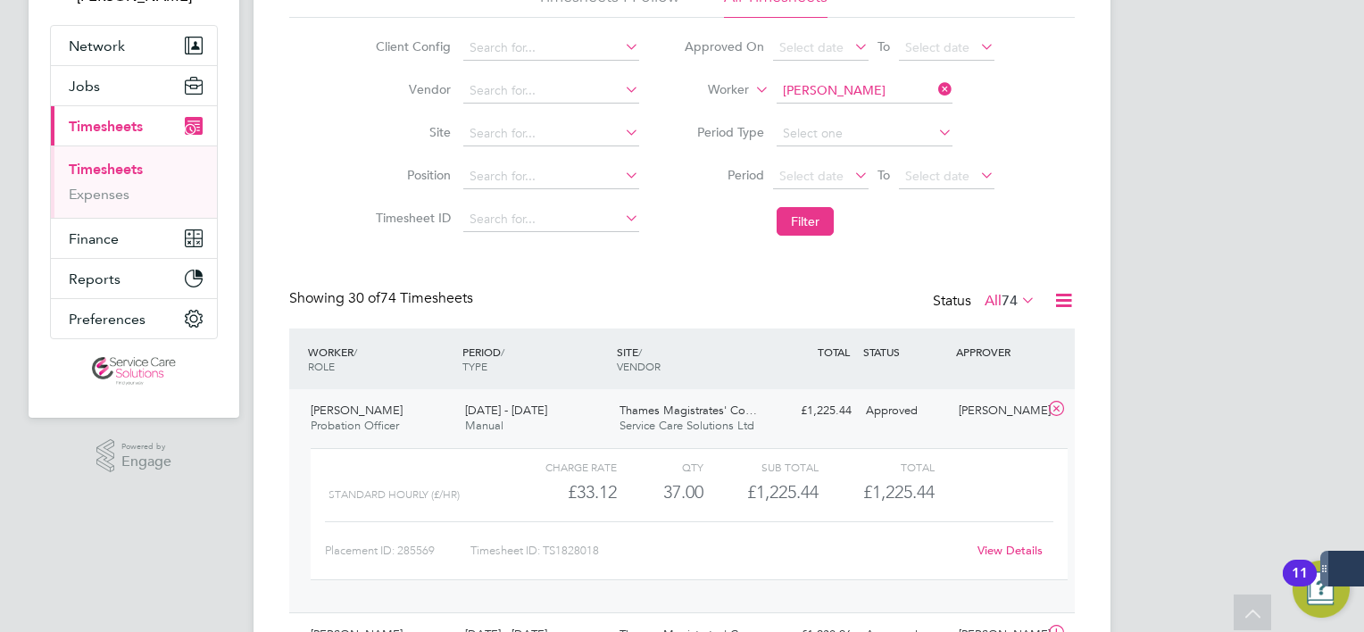
click at [1036, 543] on link "View Details" at bounding box center [1010, 550] width 65 height 15
click at [935, 94] on icon at bounding box center [935, 89] width 0 height 25
click at [893, 95] on input at bounding box center [865, 91] width 176 height 25
click at [886, 279] on b "White" at bounding box center [903, 285] width 35 height 15
type input "Simon White"
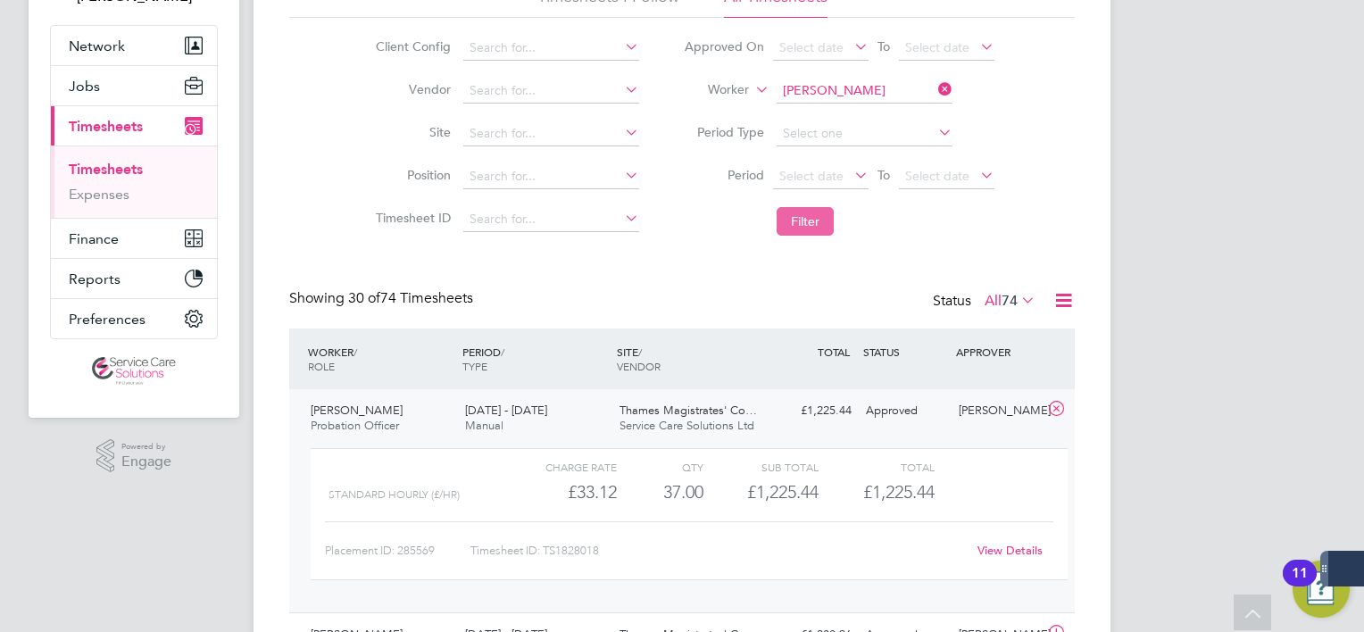
click at [797, 221] on button "Filter" at bounding box center [805, 221] width 57 height 29
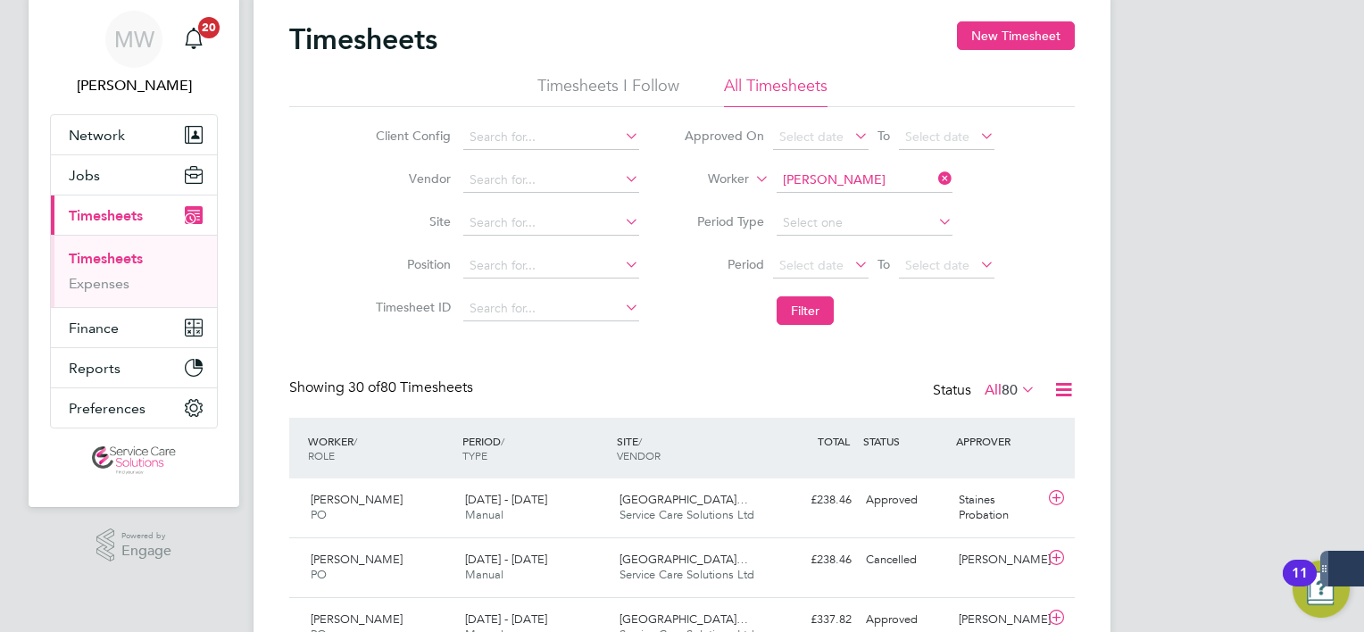
click at [935, 179] on icon at bounding box center [935, 178] width 0 height 25
click at [889, 172] on input at bounding box center [865, 180] width 176 height 25
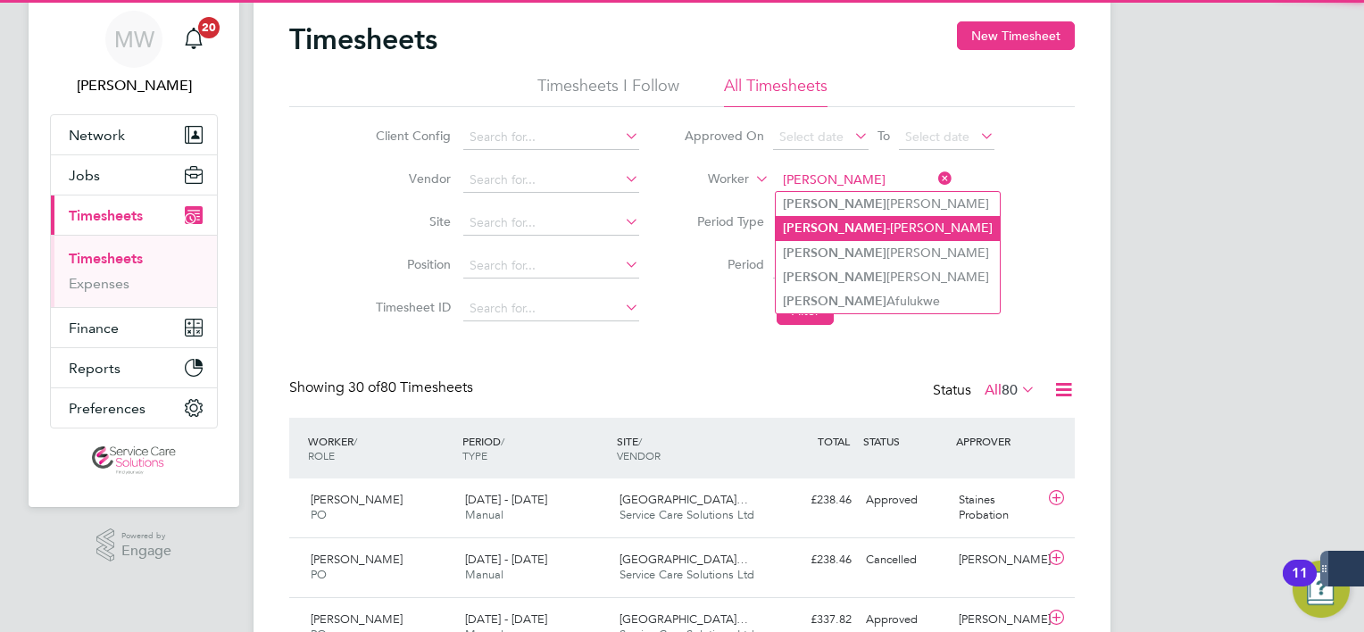
click at [871, 217] on li "Susan -Anne Williams" at bounding box center [888, 228] width 224 height 24
type input "Susan-Anne Williams"
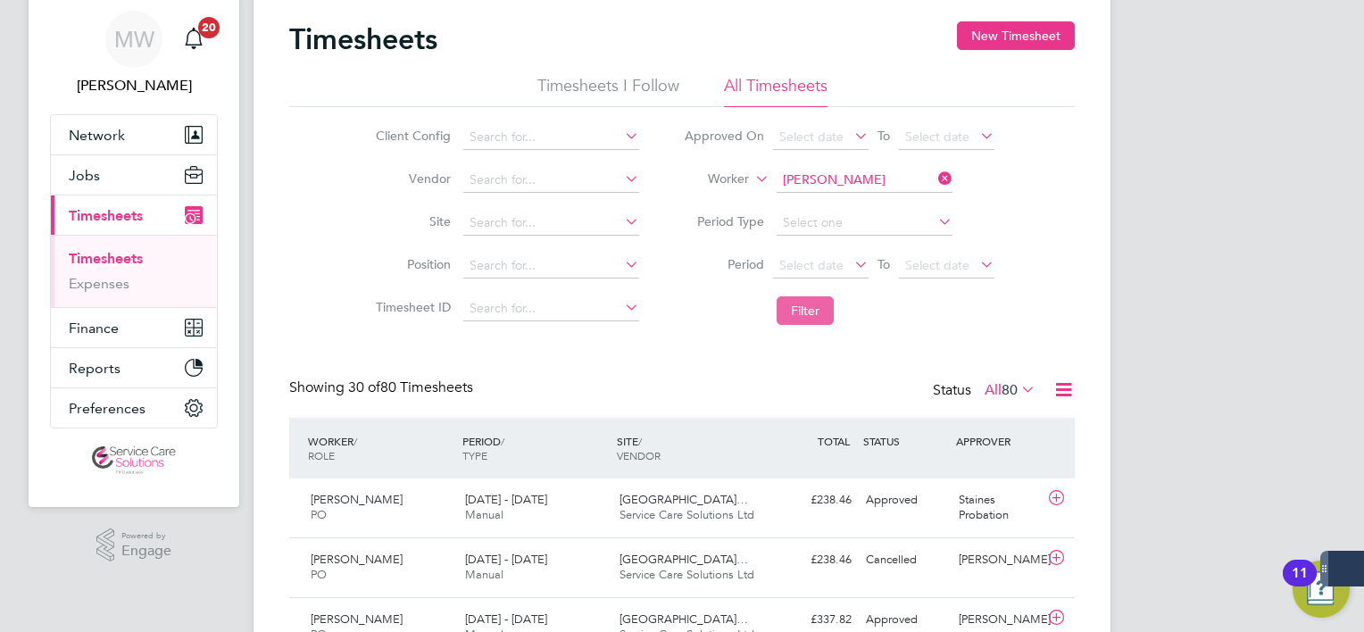
click at [822, 309] on button "Filter" at bounding box center [805, 310] width 57 height 29
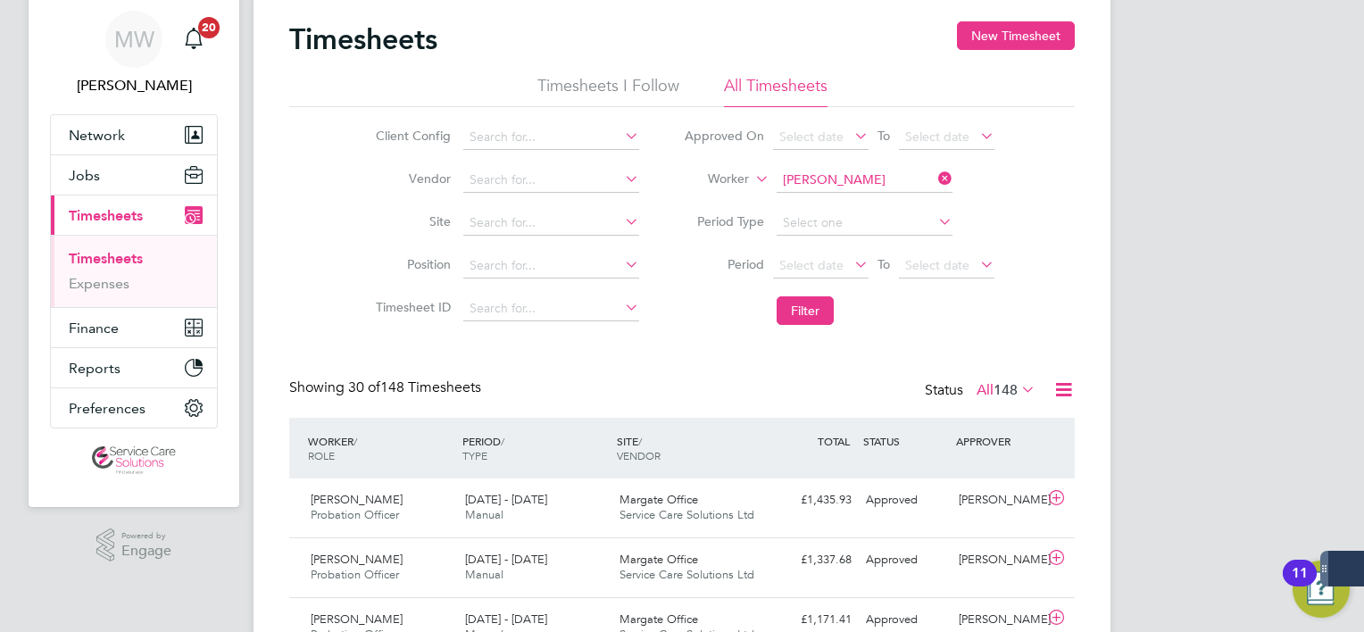
click at [935, 179] on icon at bounding box center [935, 178] width 0 height 25
click at [878, 179] on input at bounding box center [865, 180] width 176 height 25
click at [886, 200] on b "Senya" at bounding box center [903, 203] width 35 height 15
type input "Christopher Senyah"
click at [820, 305] on button "Filter" at bounding box center [805, 310] width 57 height 29
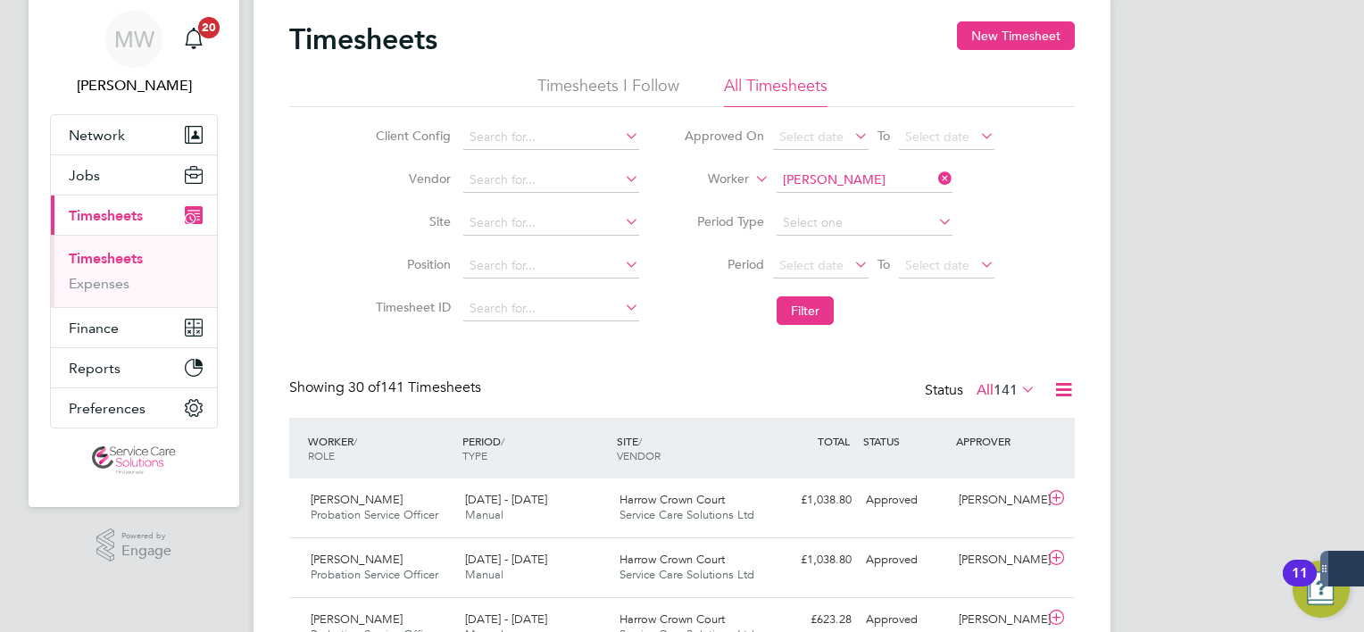
click at [935, 181] on icon at bounding box center [935, 178] width 0 height 25
click at [856, 184] on input at bounding box center [865, 180] width 176 height 25
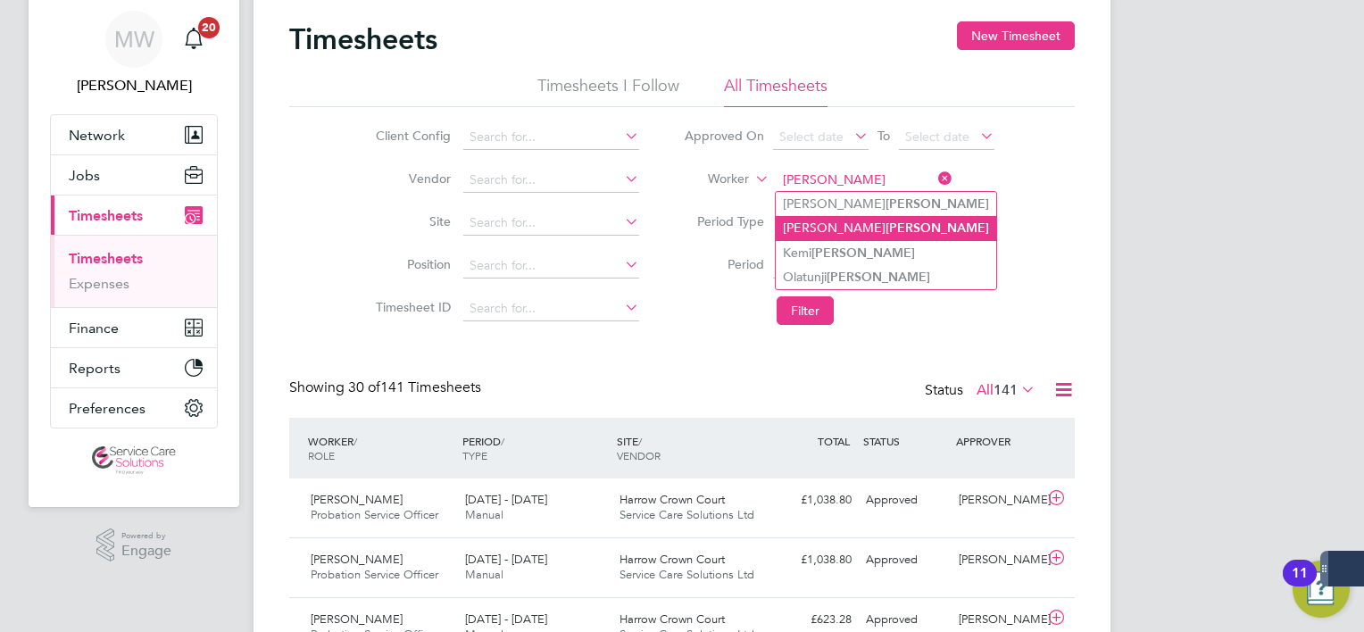
click at [886, 221] on b "Phillips" at bounding box center [938, 228] width 104 height 15
type input "Valerie Phillips"
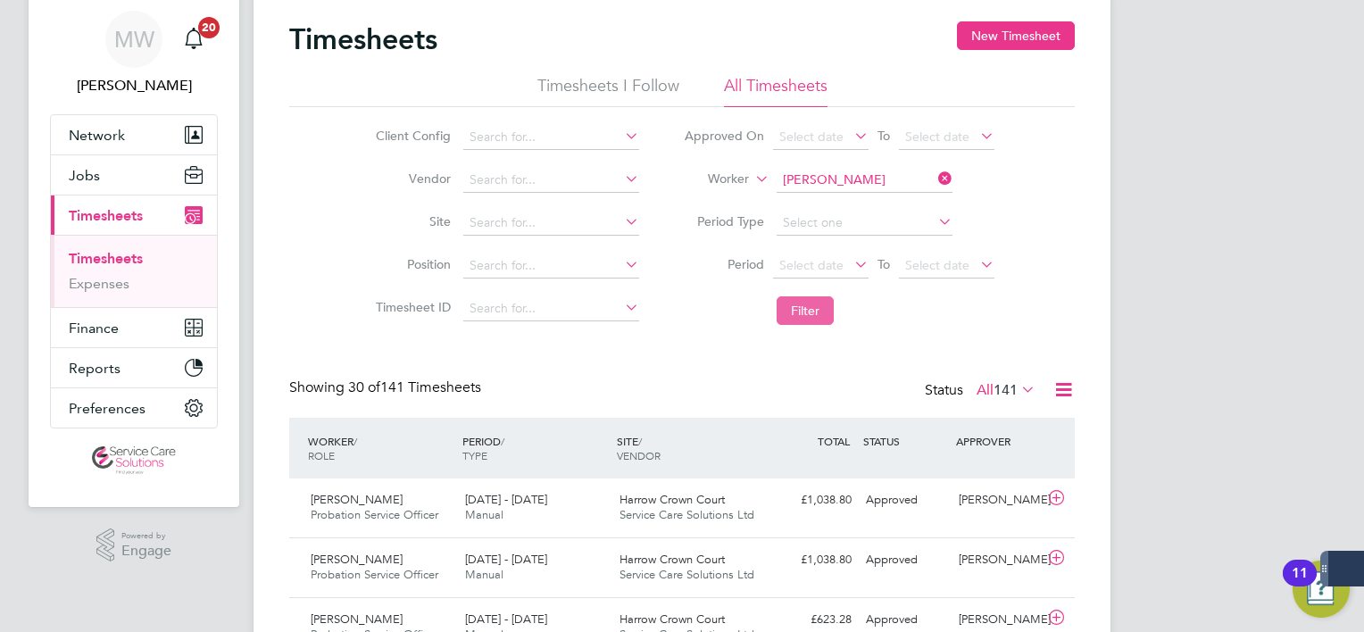
click at [807, 305] on button "Filter" at bounding box center [805, 310] width 57 height 29
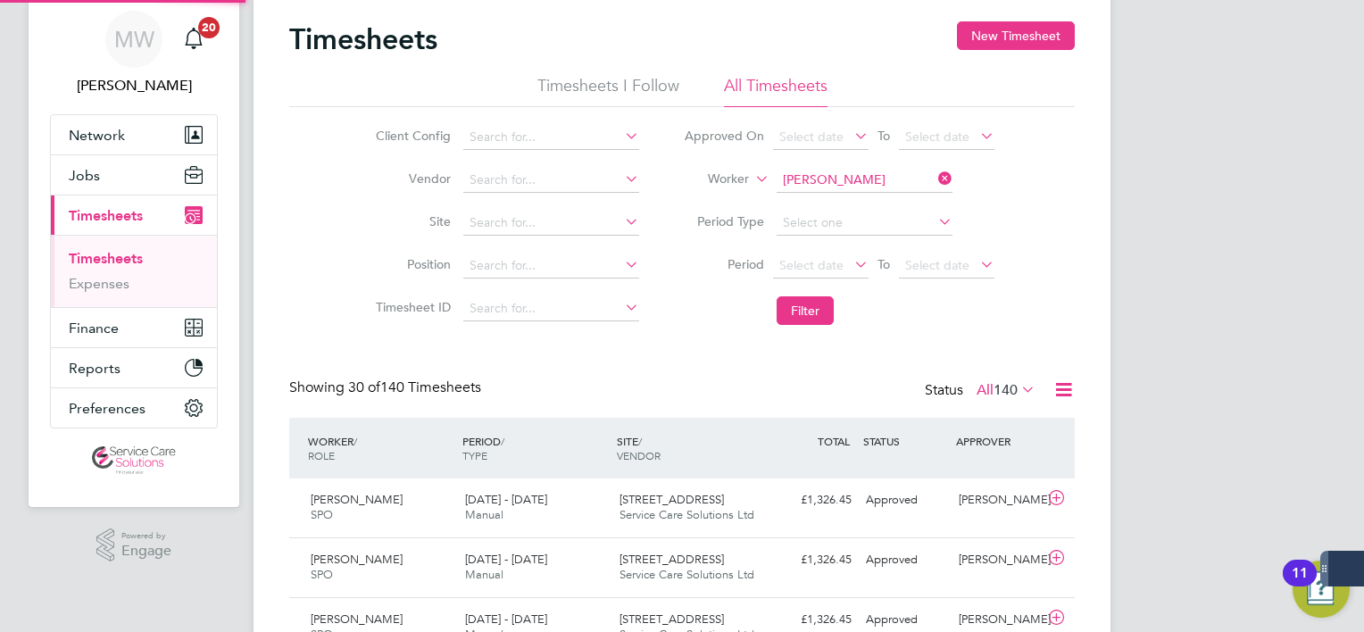
scroll to position [8, 9]
click at [942, 188] on li "Worker Valerie Phillips" at bounding box center [839, 180] width 355 height 43
click at [935, 175] on icon at bounding box center [935, 178] width 0 height 25
click at [889, 188] on input at bounding box center [865, 180] width 176 height 25
type input "RETFORD"
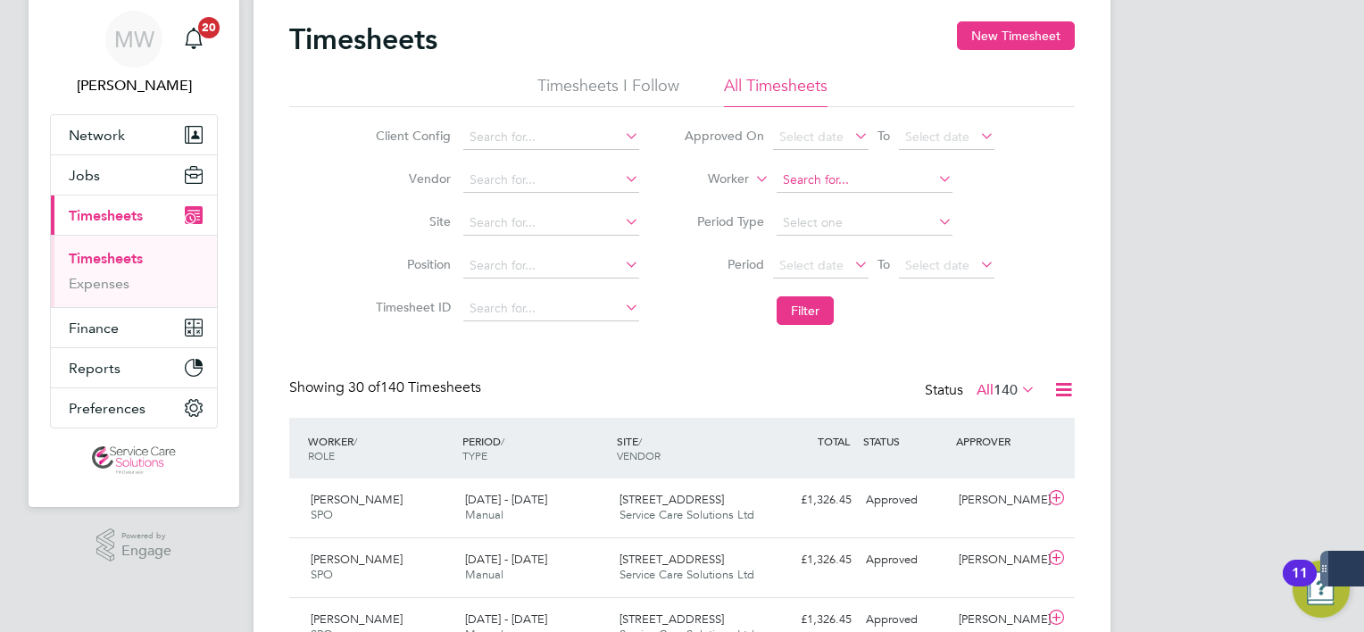
click at [852, 181] on input at bounding box center [865, 180] width 176 height 25
click at [886, 196] on b "Rowlin" at bounding box center [906, 203] width 40 height 15
type input "Stephen Rowlins"
click at [807, 276] on span "Select date" at bounding box center [821, 266] width 96 height 24
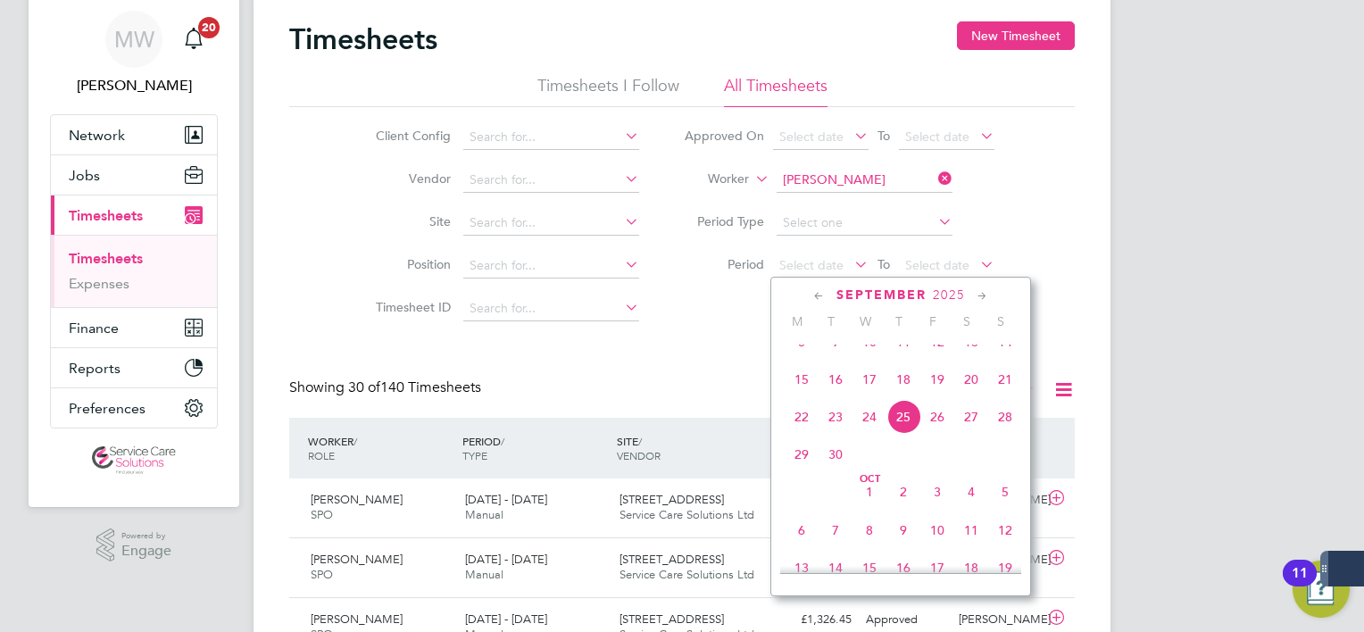
click at [710, 329] on li "Filter" at bounding box center [839, 311] width 355 height 46
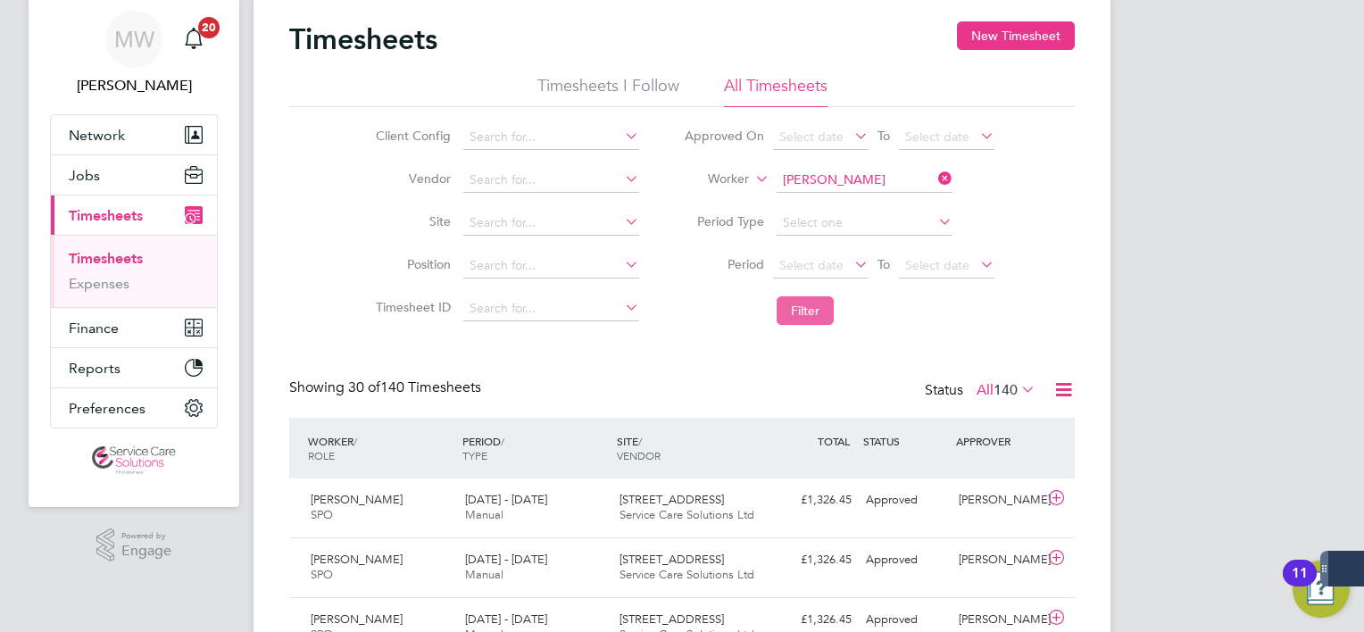
click at [782, 310] on button "Filter" at bounding box center [805, 310] width 57 height 29
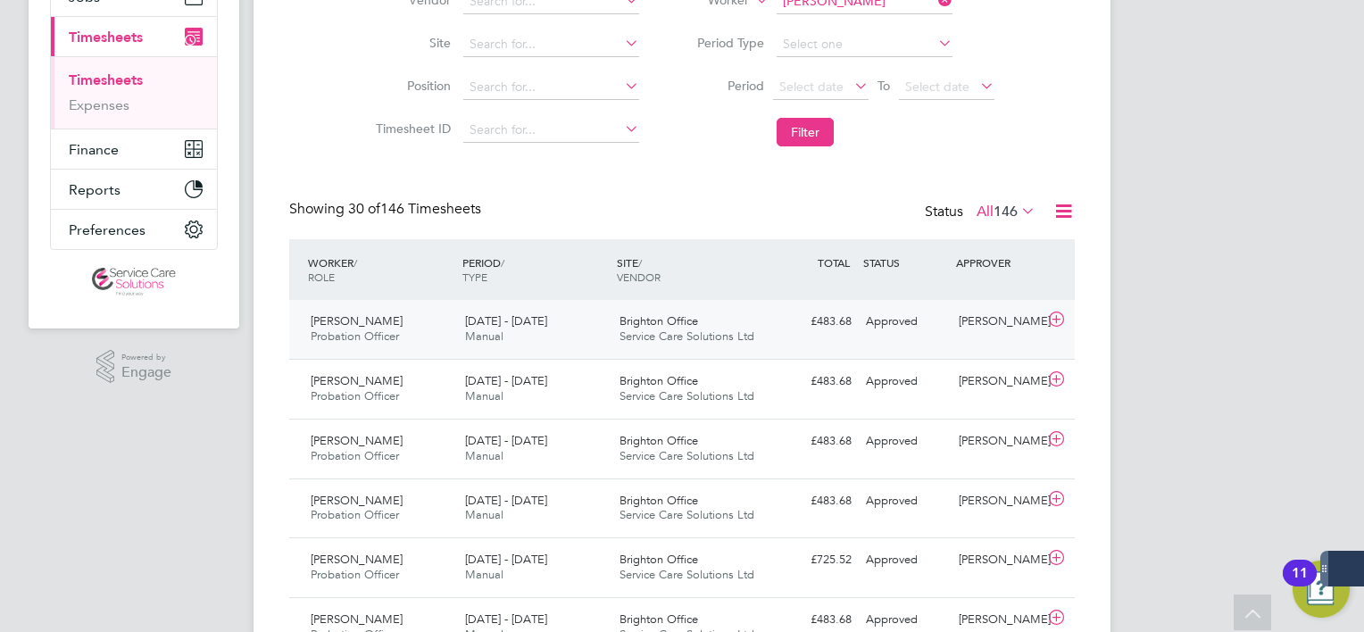
click at [662, 329] on span "Service Care Solutions Ltd" at bounding box center [687, 336] width 135 height 15
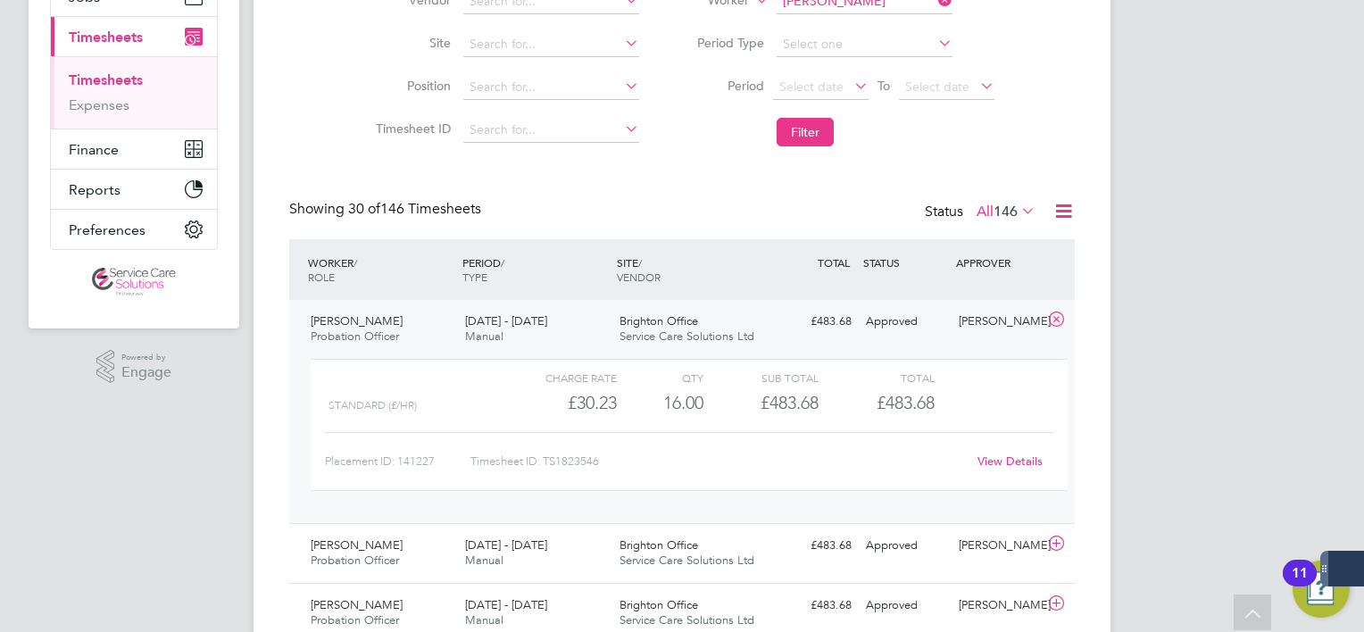
click at [995, 468] on link "View Details" at bounding box center [1010, 461] width 65 height 15
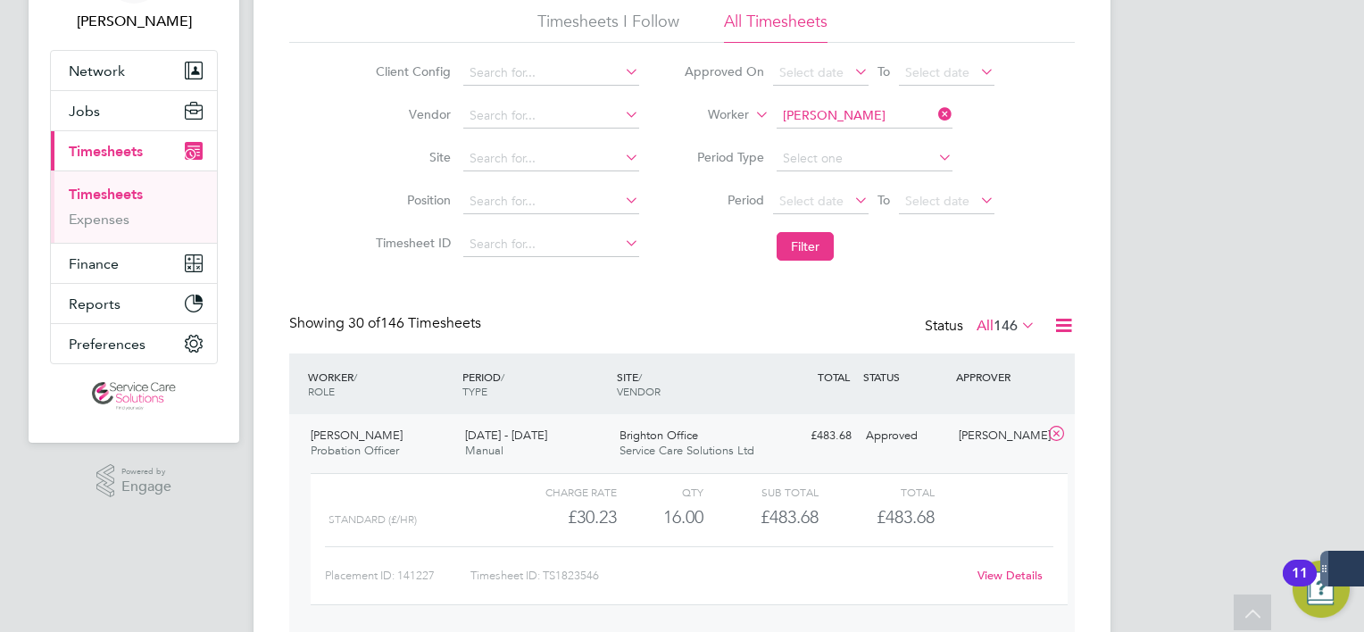
scroll to position [57, 0]
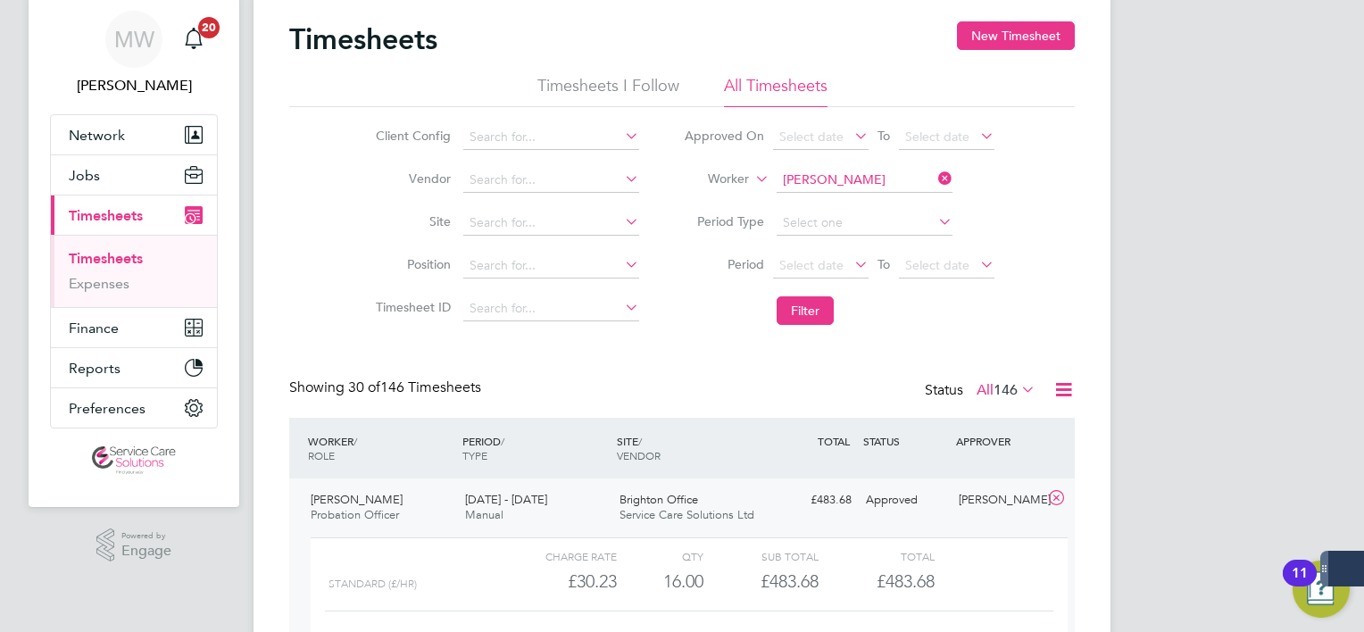
click at [935, 182] on icon at bounding box center [935, 178] width 0 height 25
click at [921, 176] on input at bounding box center [865, 180] width 176 height 25
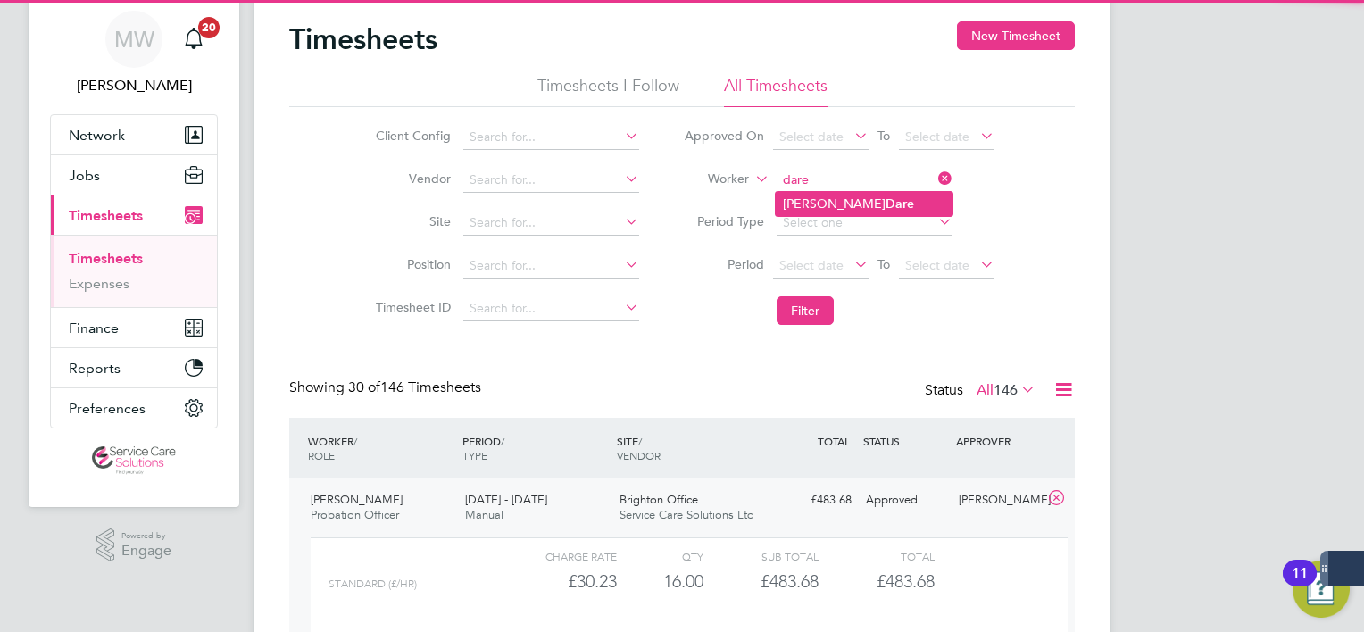
click at [887, 197] on li "Christopher Dare" at bounding box center [864, 204] width 177 height 24
type input "Christopher Dare"
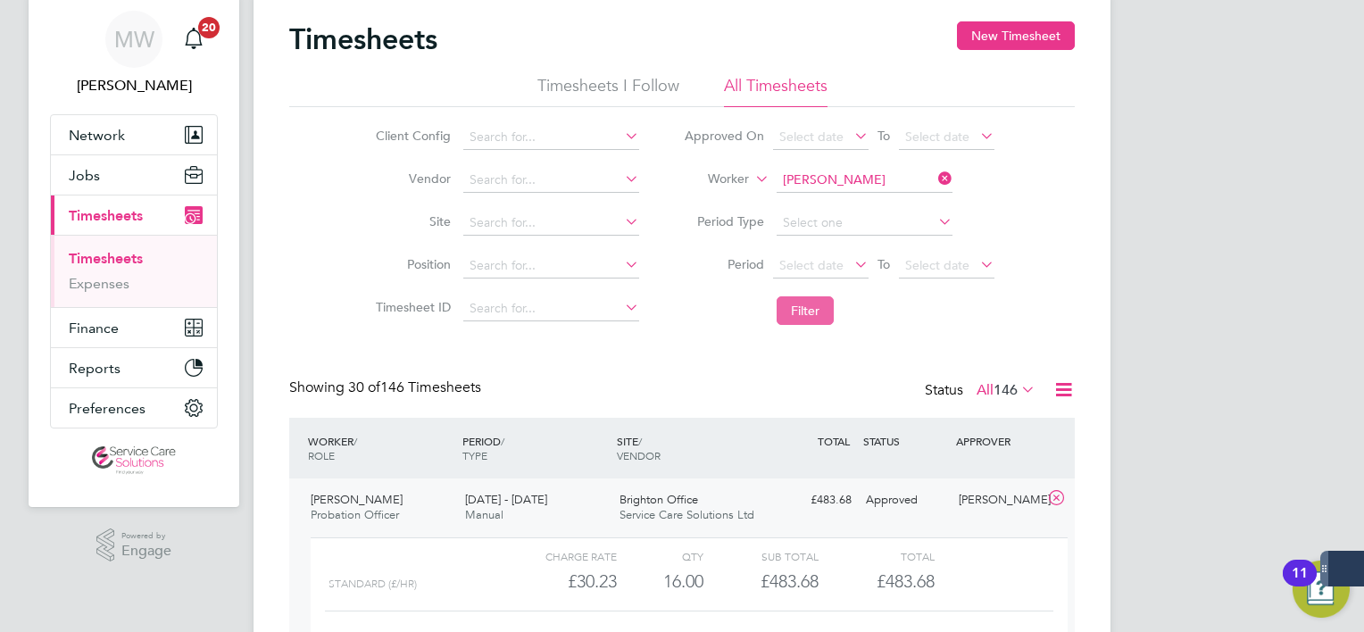
click at [818, 306] on button "Filter" at bounding box center [805, 310] width 57 height 29
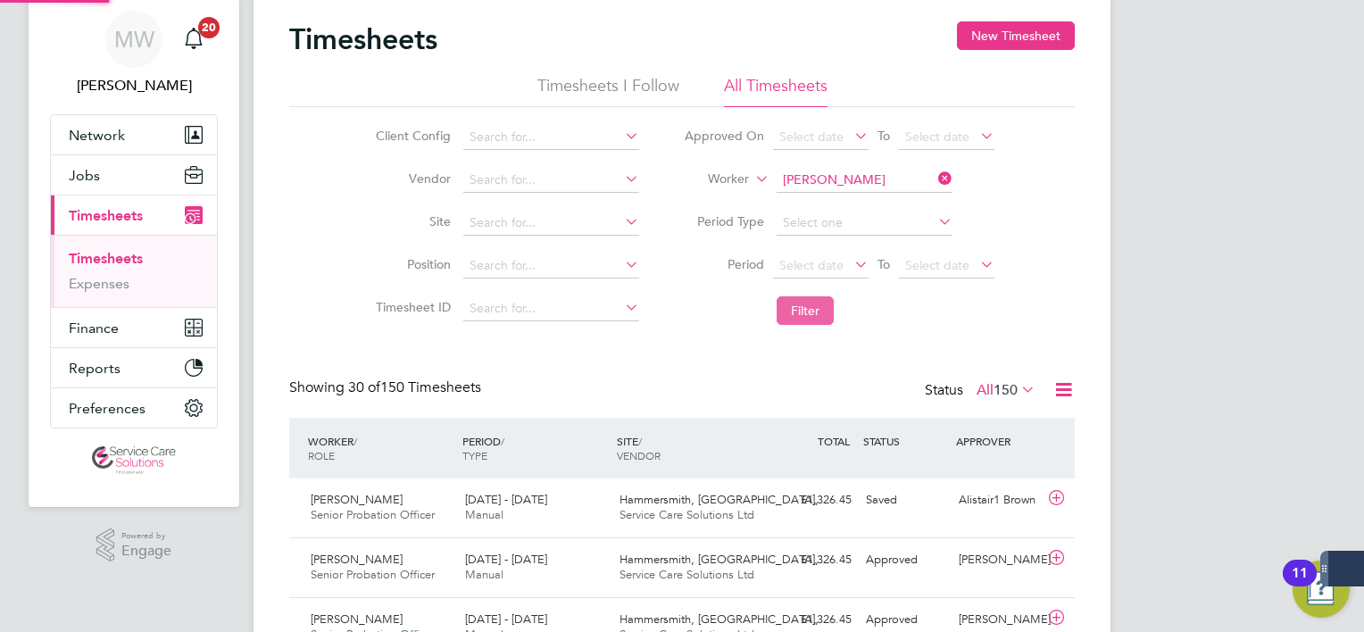
scroll to position [8, 9]
click at [645, 547] on div "Hammersmith, Fulham,… Service Care Solutions Ltd" at bounding box center [690, 568] width 154 height 45
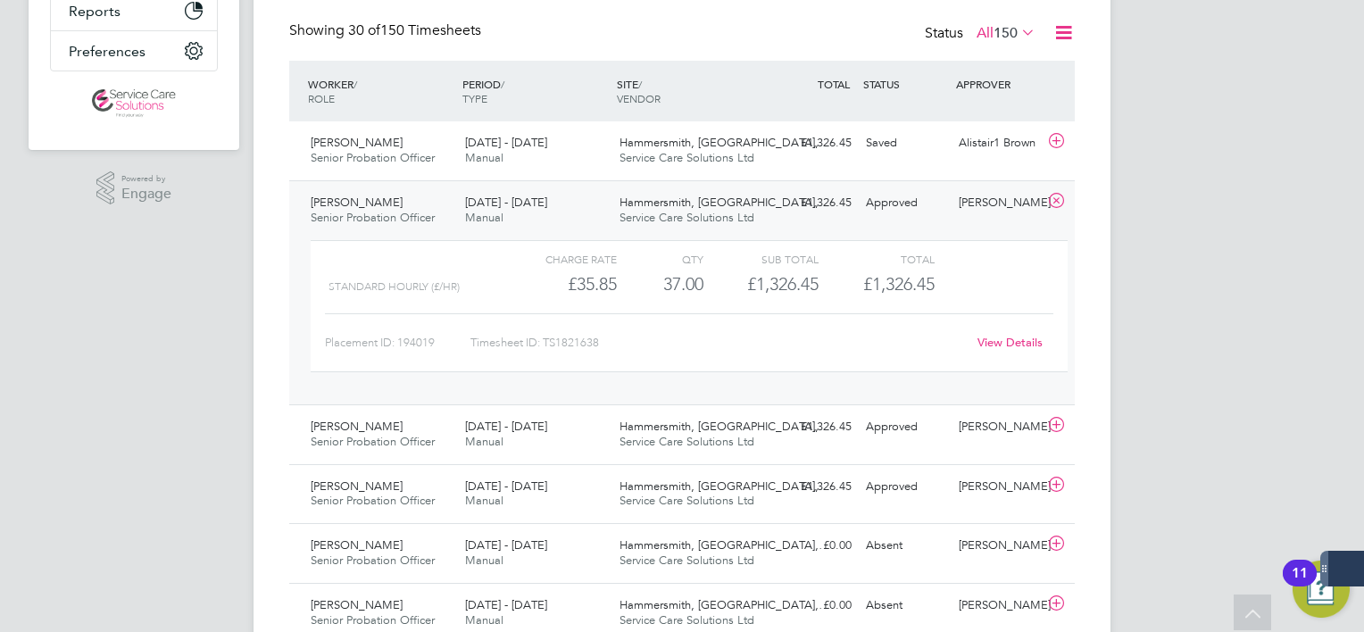
click at [967, 345] on div "View Details" at bounding box center [1010, 343] width 88 height 29
click at [979, 344] on link "View Details" at bounding box center [1010, 342] width 65 height 15
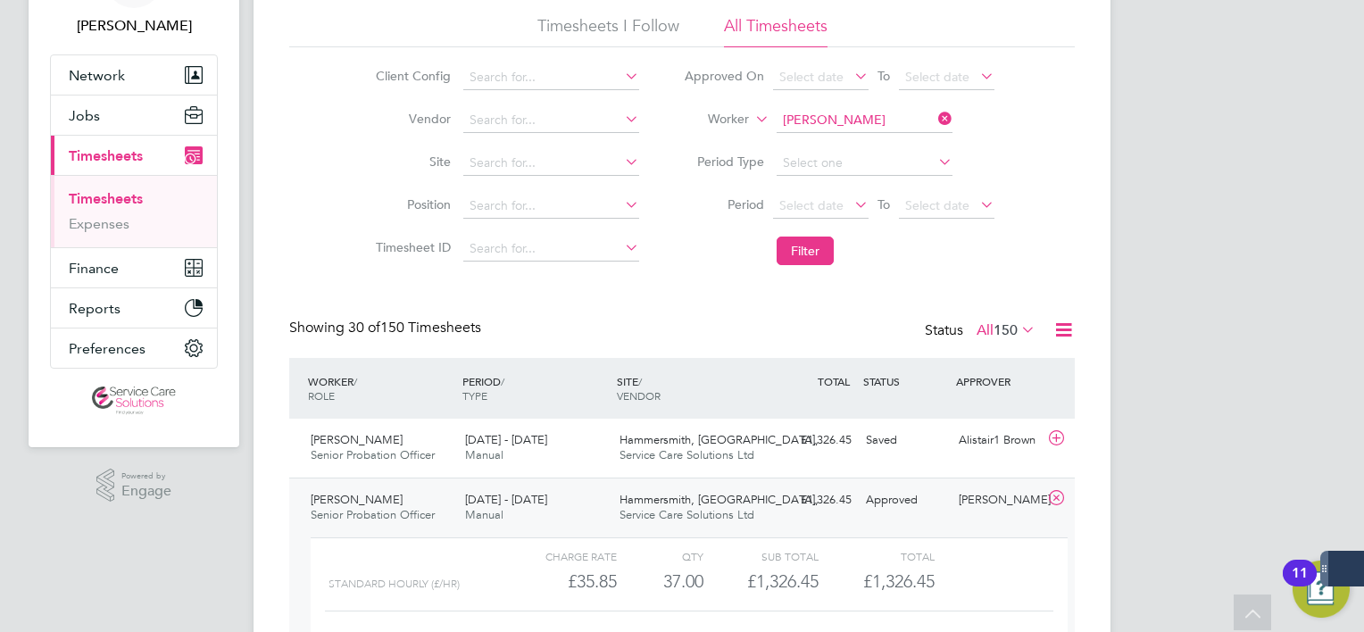
scroll to position [0, 0]
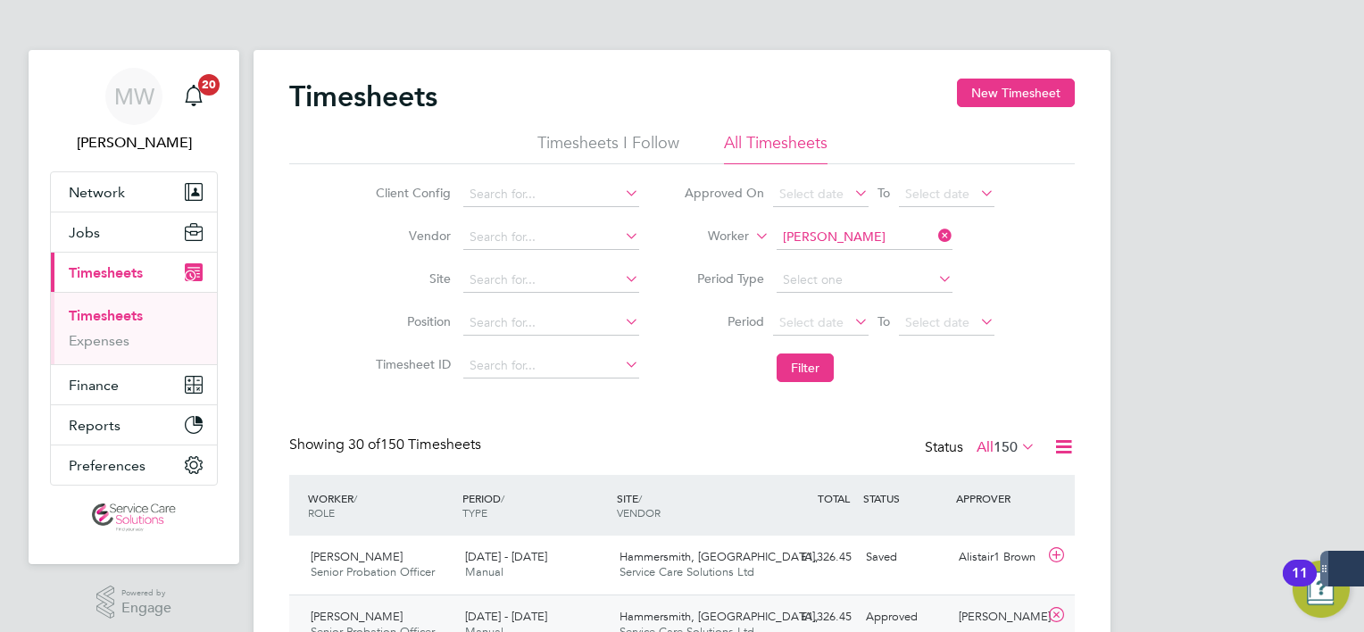
click at [935, 235] on icon at bounding box center [935, 235] width 0 height 25
click at [821, 372] on button "Filter" at bounding box center [805, 368] width 57 height 29
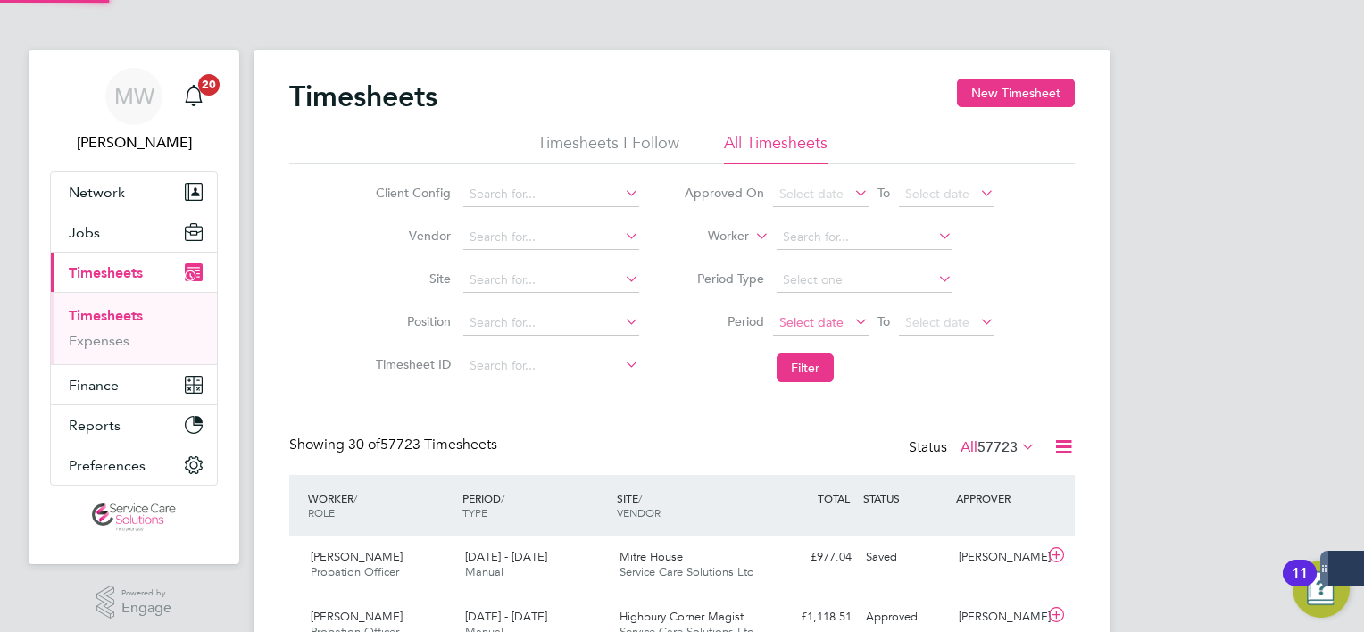
scroll to position [45, 155]
click at [818, 316] on span "Select date" at bounding box center [811, 322] width 64 height 16
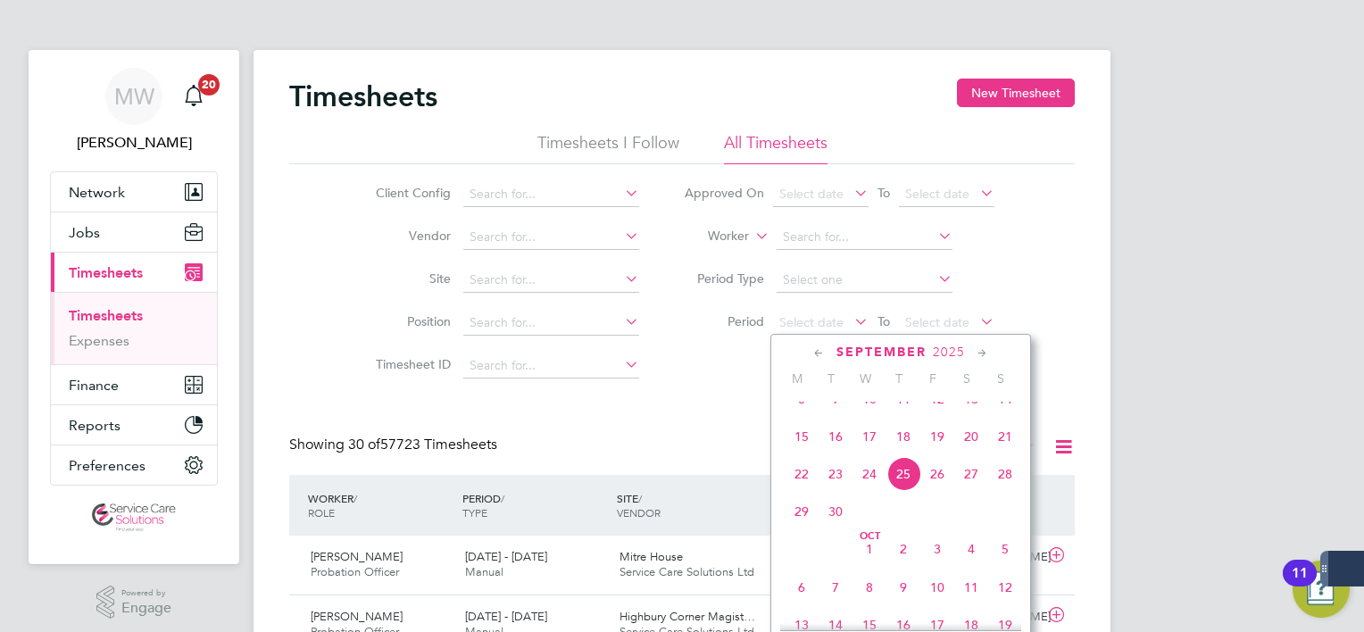
click at [796, 454] on span "15" at bounding box center [802, 437] width 34 height 34
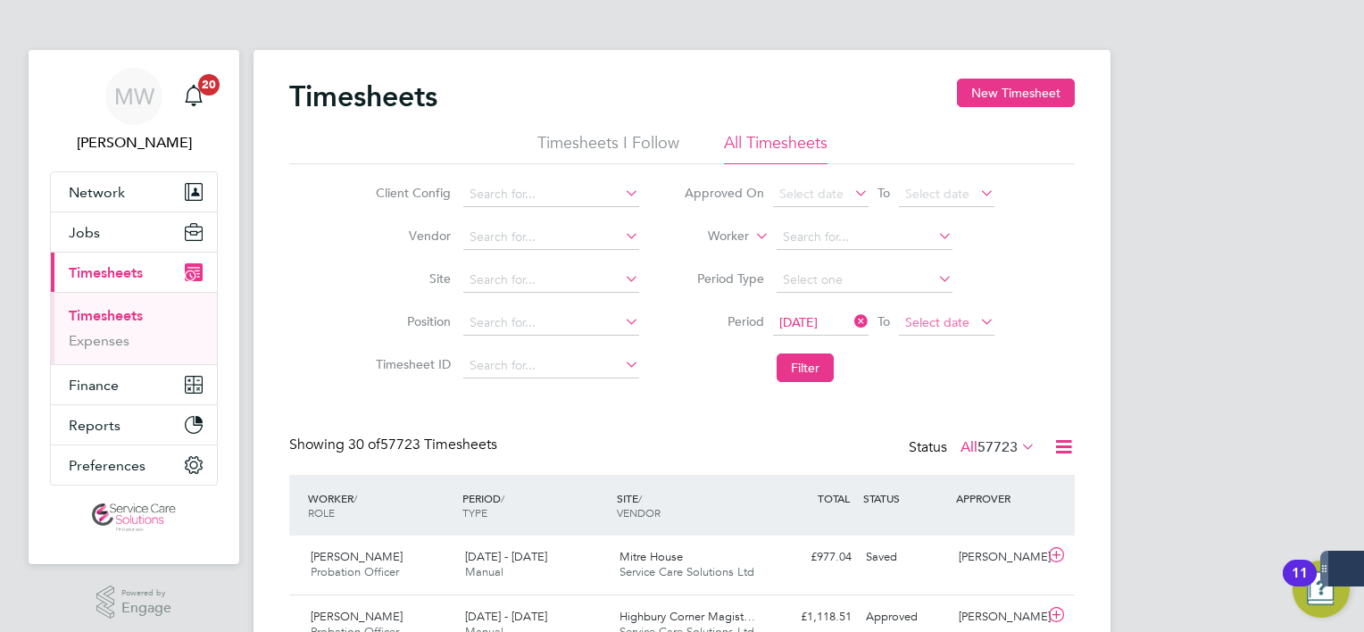
click at [902, 326] on span "Select date" at bounding box center [947, 324] width 96 height 24
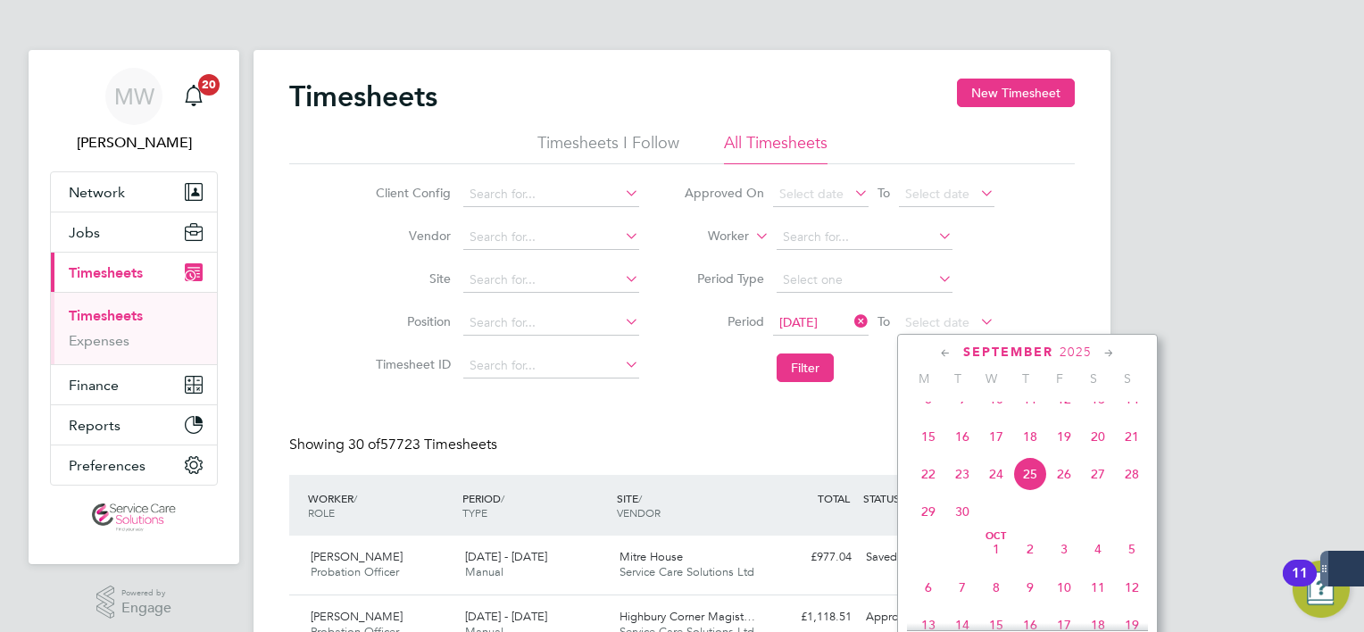
click at [1145, 454] on span "21" at bounding box center [1132, 437] width 34 height 34
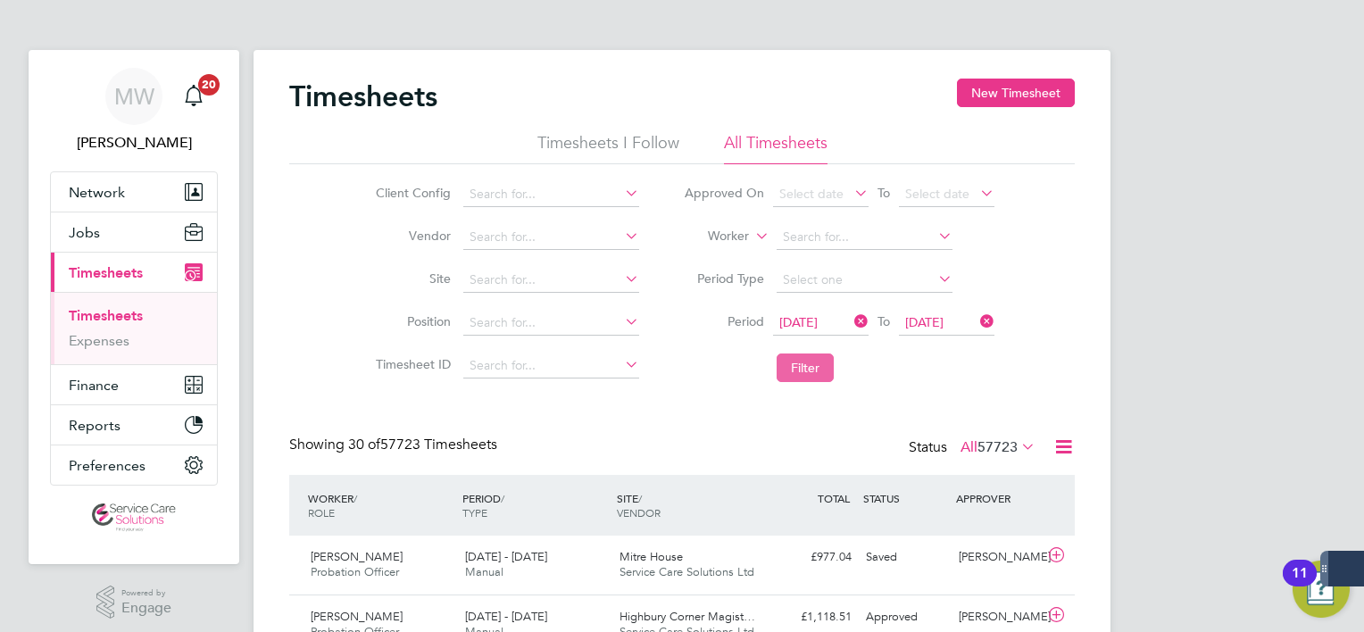
click at [804, 363] on button "Filter" at bounding box center [805, 368] width 57 height 29
click at [994, 443] on span "222" at bounding box center [1006, 447] width 24 height 18
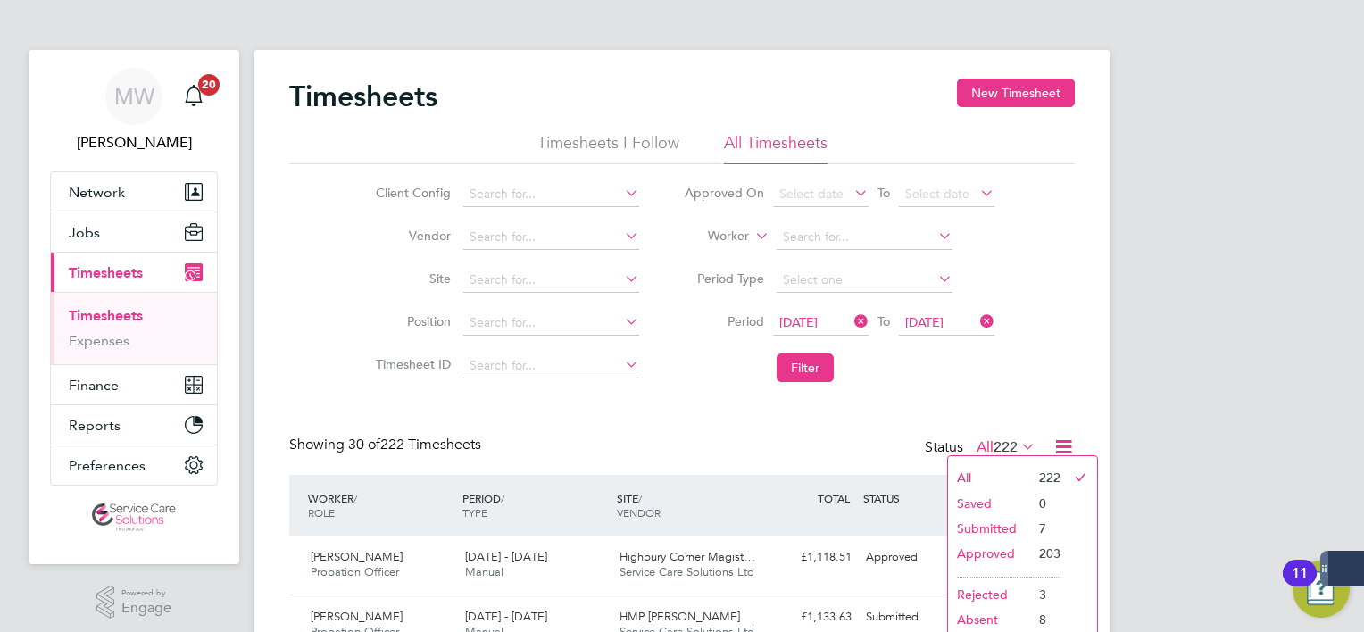
click at [985, 530] on li "Submitted" at bounding box center [989, 528] width 82 height 25
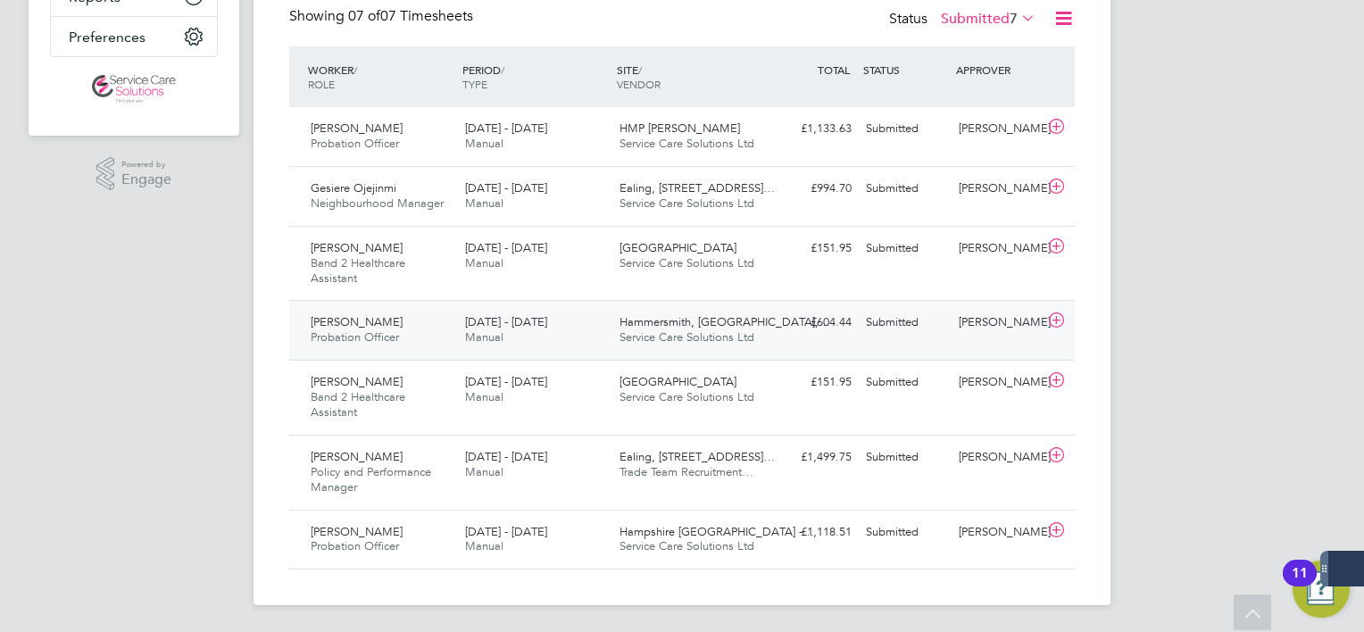
click at [704, 353] on div "Beatrice Pizzutto Probation Officer 15 - 21 Sep 2025 15 - 21 Sep 2025 Manual Ha…" at bounding box center [682, 330] width 786 height 60
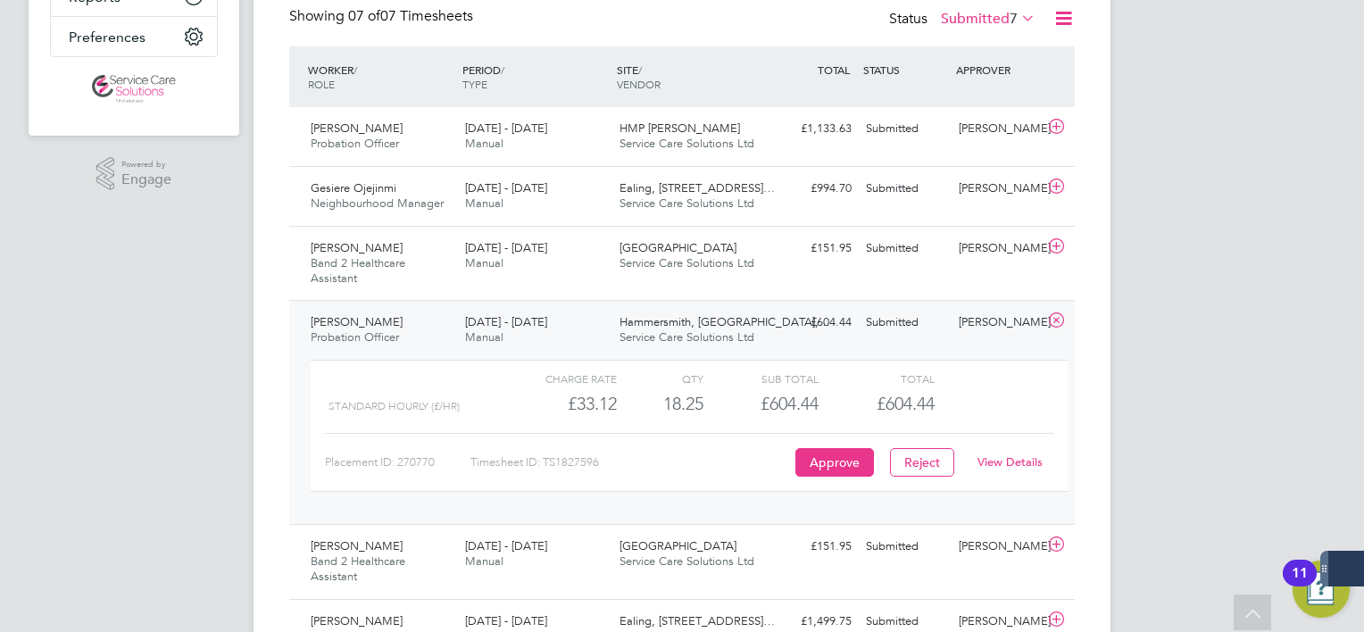
click at [1000, 464] on link "View Details" at bounding box center [1010, 461] width 65 height 15
click at [466, 136] on span "Manual" at bounding box center [484, 143] width 38 height 15
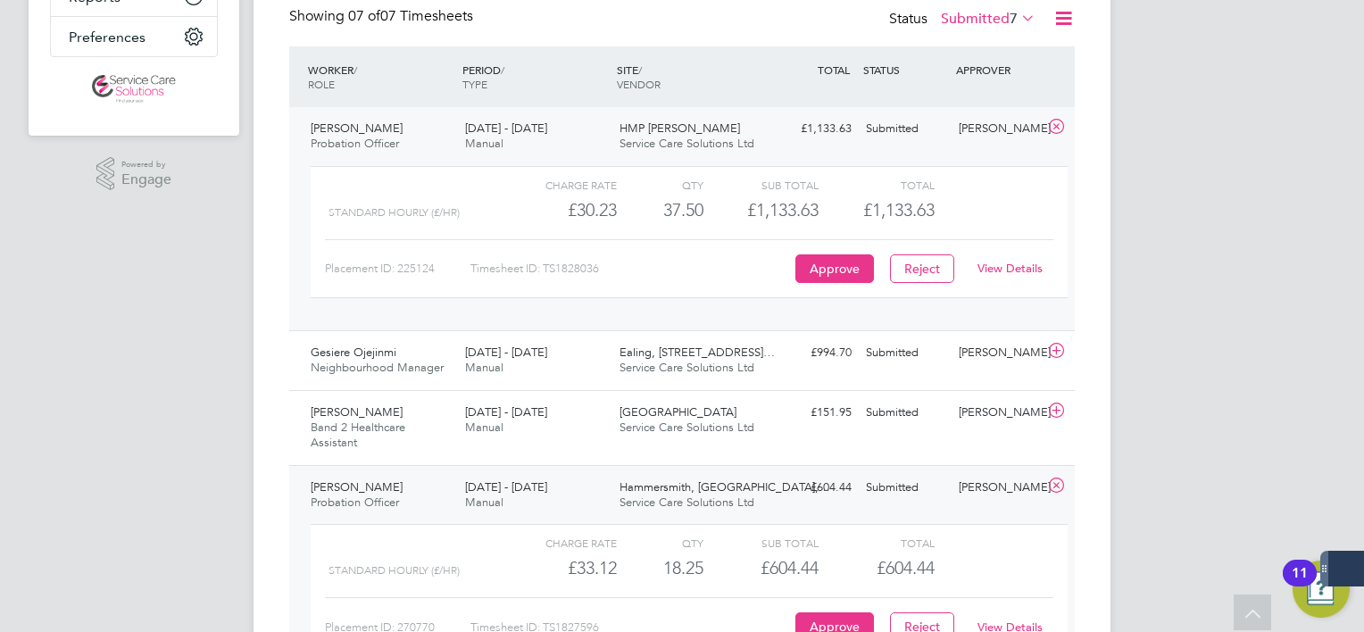
click at [995, 263] on link "View Details" at bounding box center [1010, 268] width 65 height 15
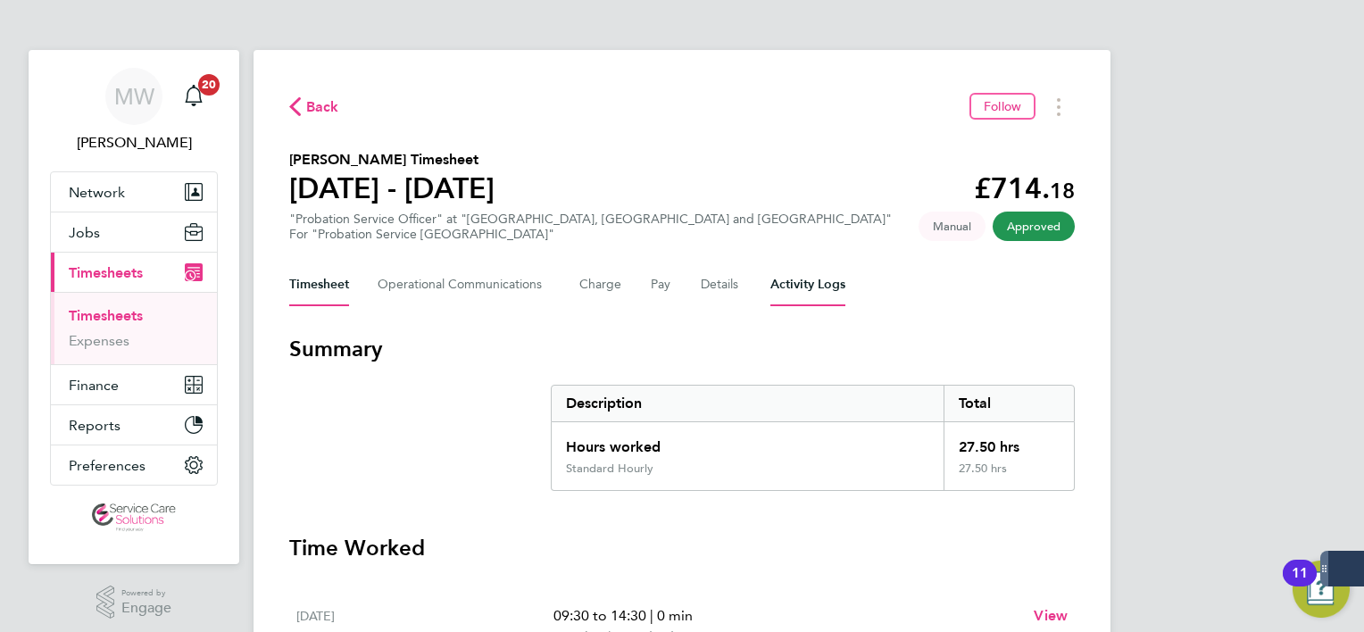
click at [814, 275] on Logs-tab "Activity Logs" at bounding box center [808, 284] width 75 height 43
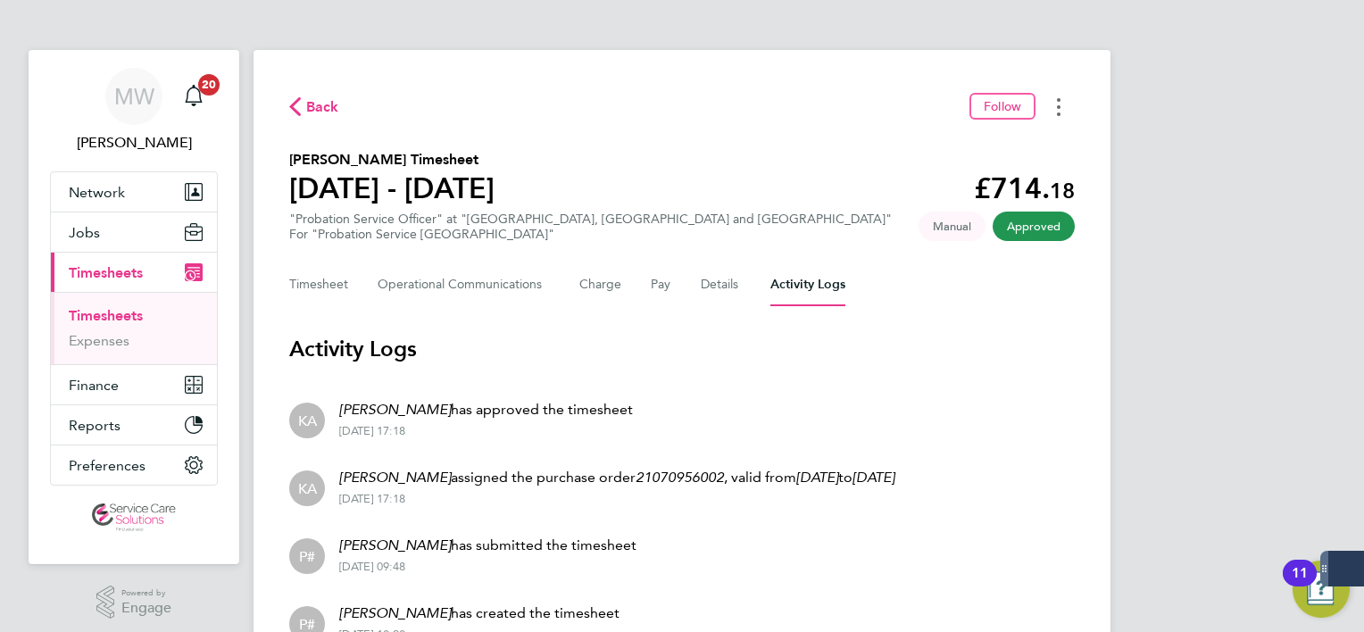
click at [1063, 111] on button "Timesheets Menu" at bounding box center [1059, 107] width 32 height 28
click at [939, 132] on link "Download timesheet" at bounding box center [968, 147] width 214 height 36
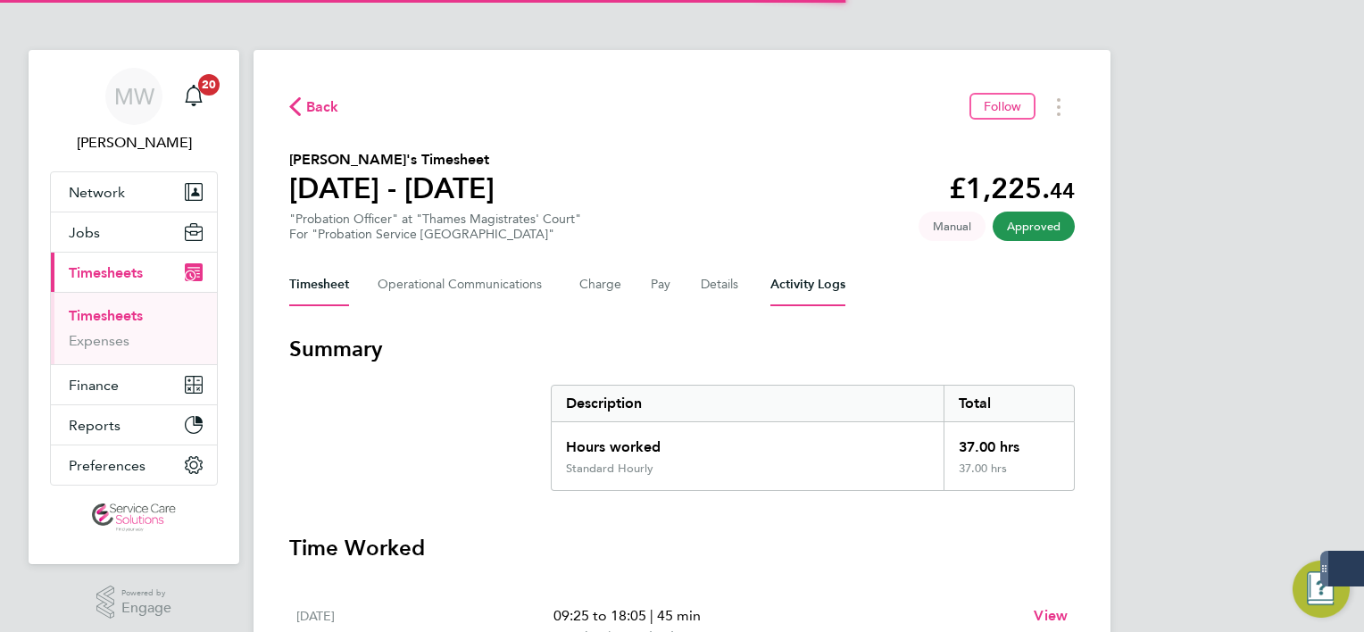
click at [836, 278] on Logs-tab "Activity Logs" at bounding box center [808, 284] width 75 height 43
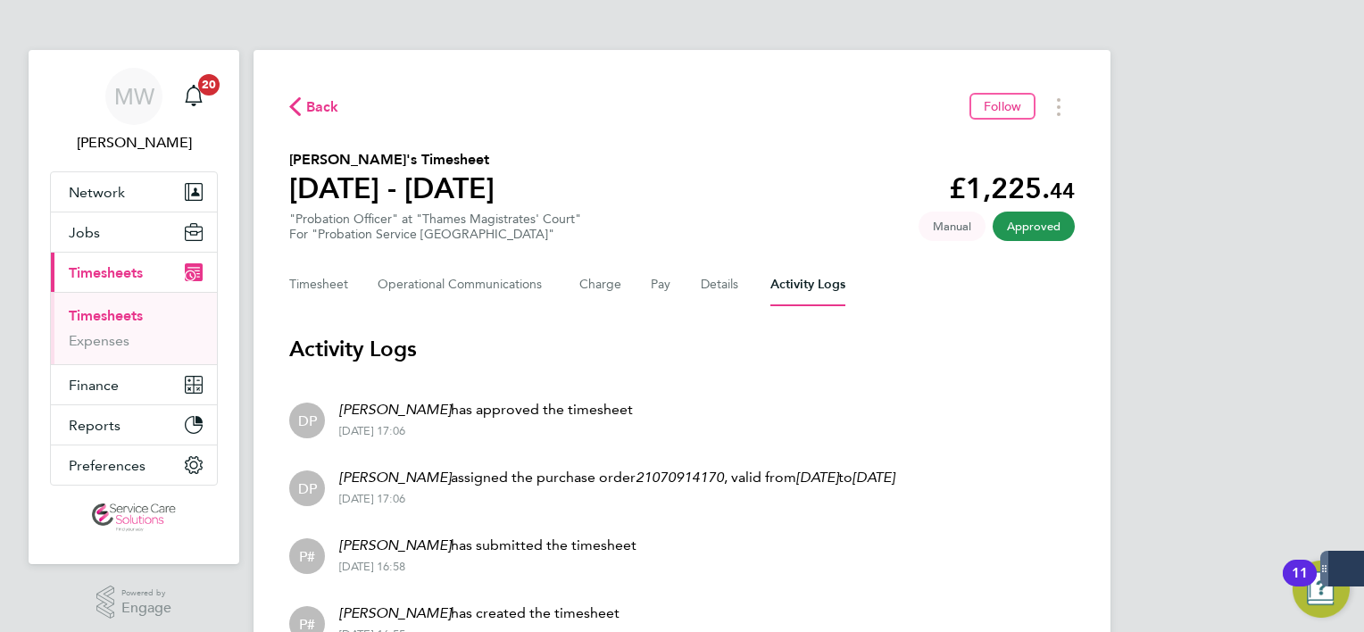
click at [1279, 207] on div "MW [PERSON_NAME] Notifications 20 Applications: Network Team Members Businesses…" at bounding box center [682, 364] width 1364 height 728
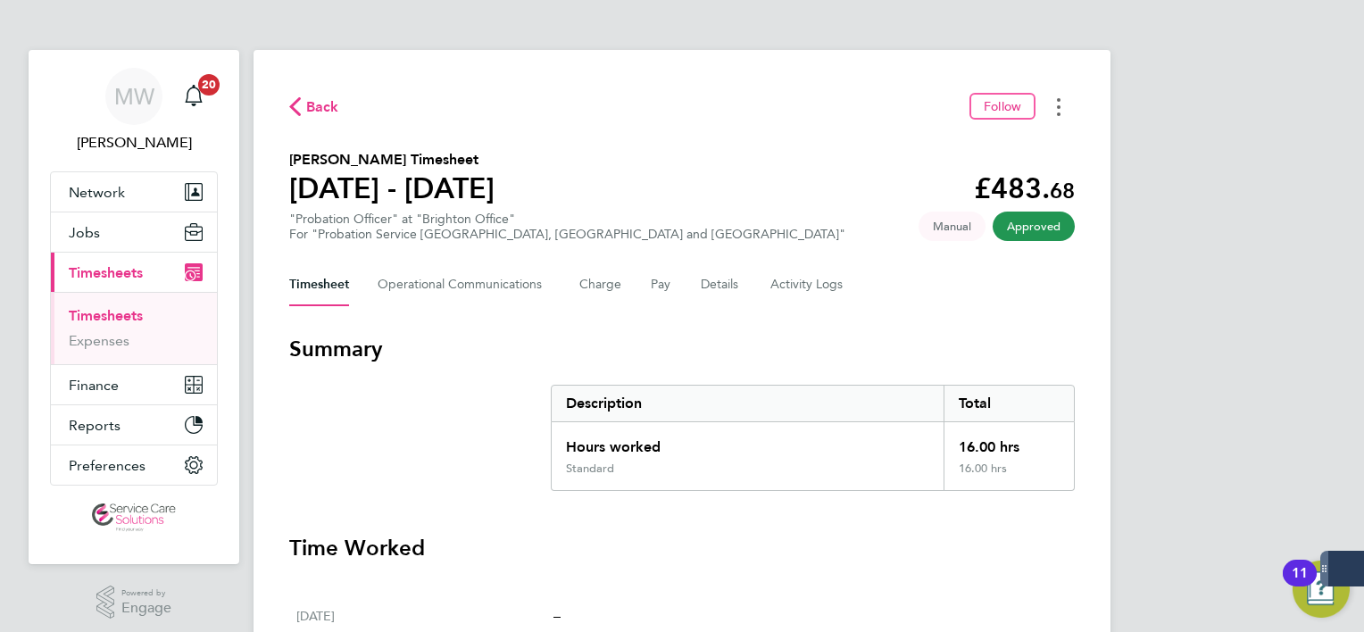
click at [1066, 109] on button "Timesheets Menu" at bounding box center [1059, 107] width 32 height 28
click at [1021, 146] on link "Download timesheet" at bounding box center [968, 147] width 214 height 36
click at [795, 304] on Logs-tab "Activity Logs" at bounding box center [808, 284] width 75 height 43
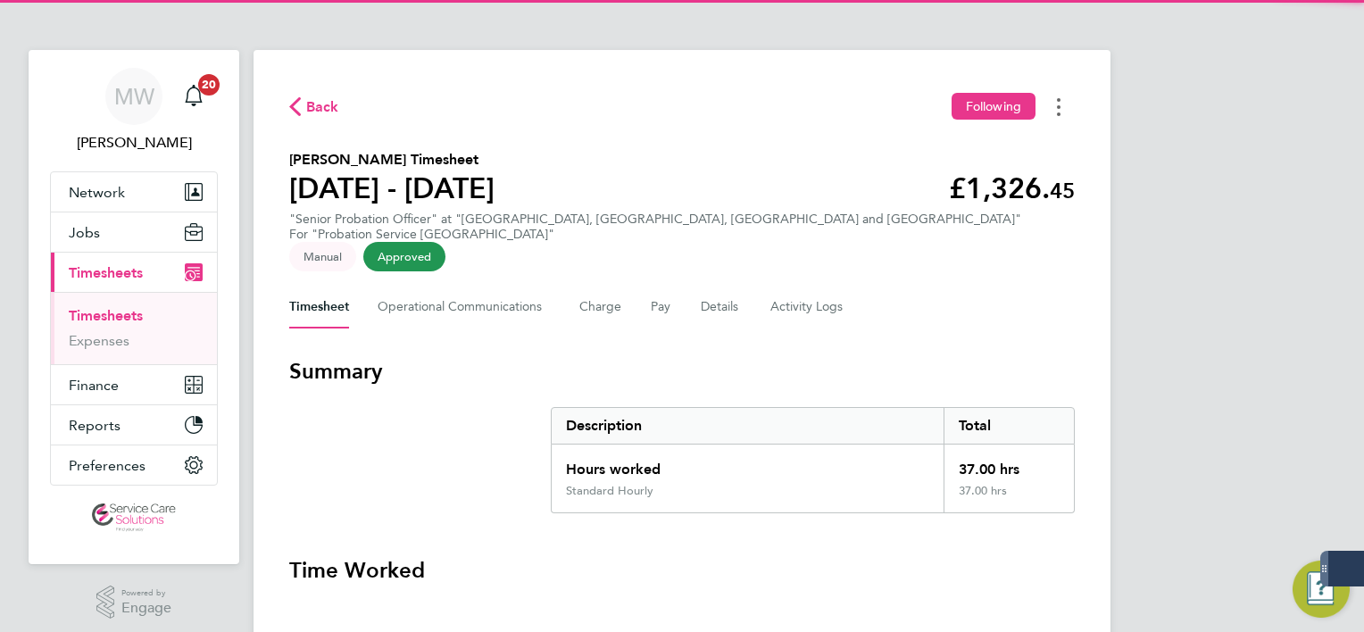
click at [1059, 95] on button "Timesheets Menu" at bounding box center [1059, 107] width 32 height 28
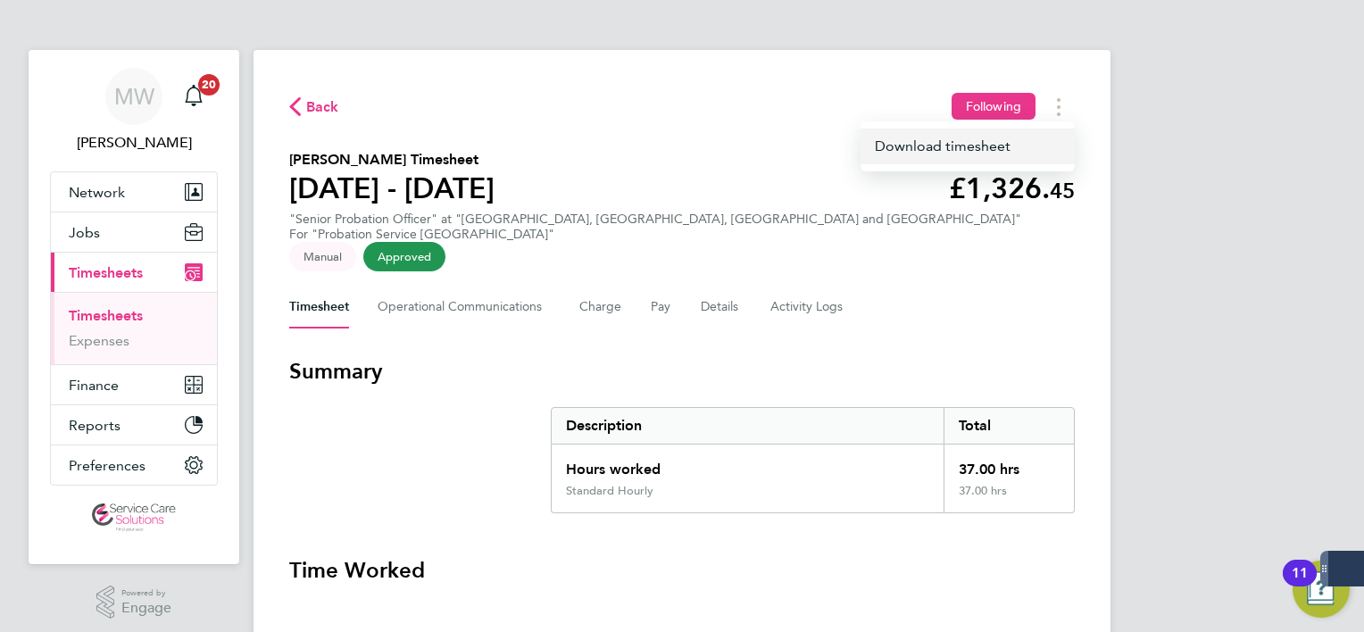
click at [993, 157] on link "Download timesheet" at bounding box center [968, 147] width 214 height 36
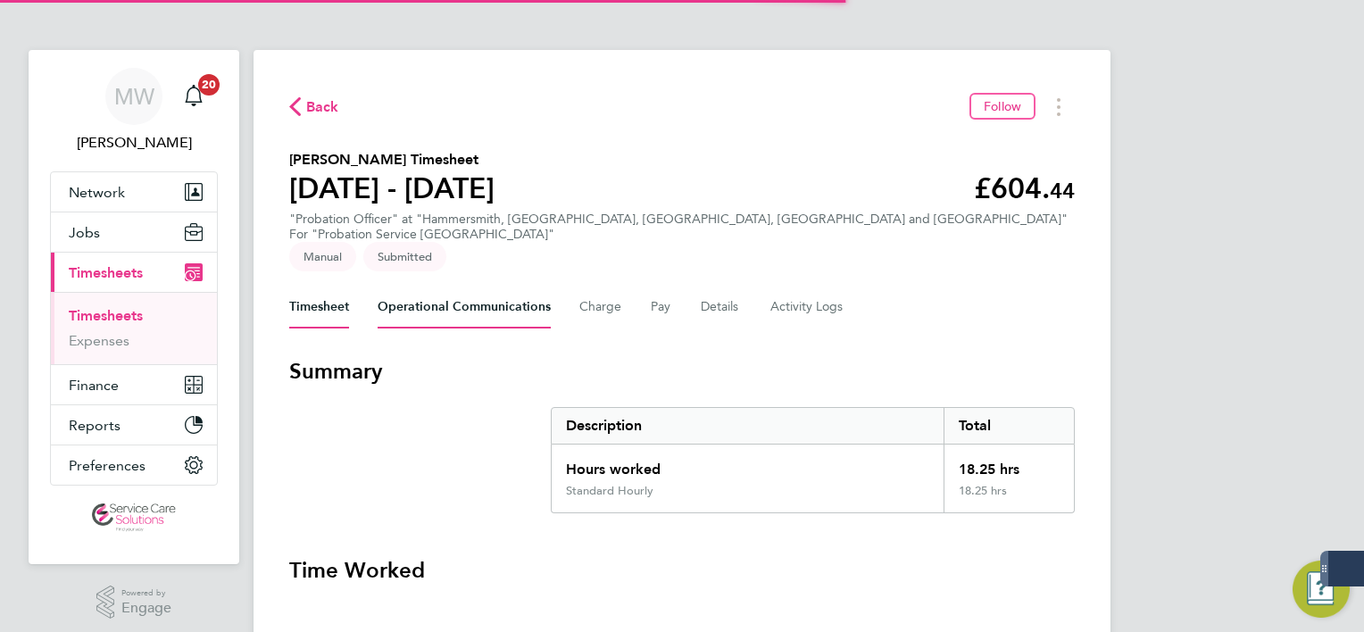
click at [461, 301] on Communications-tab "Operational Communications" at bounding box center [464, 307] width 173 height 43
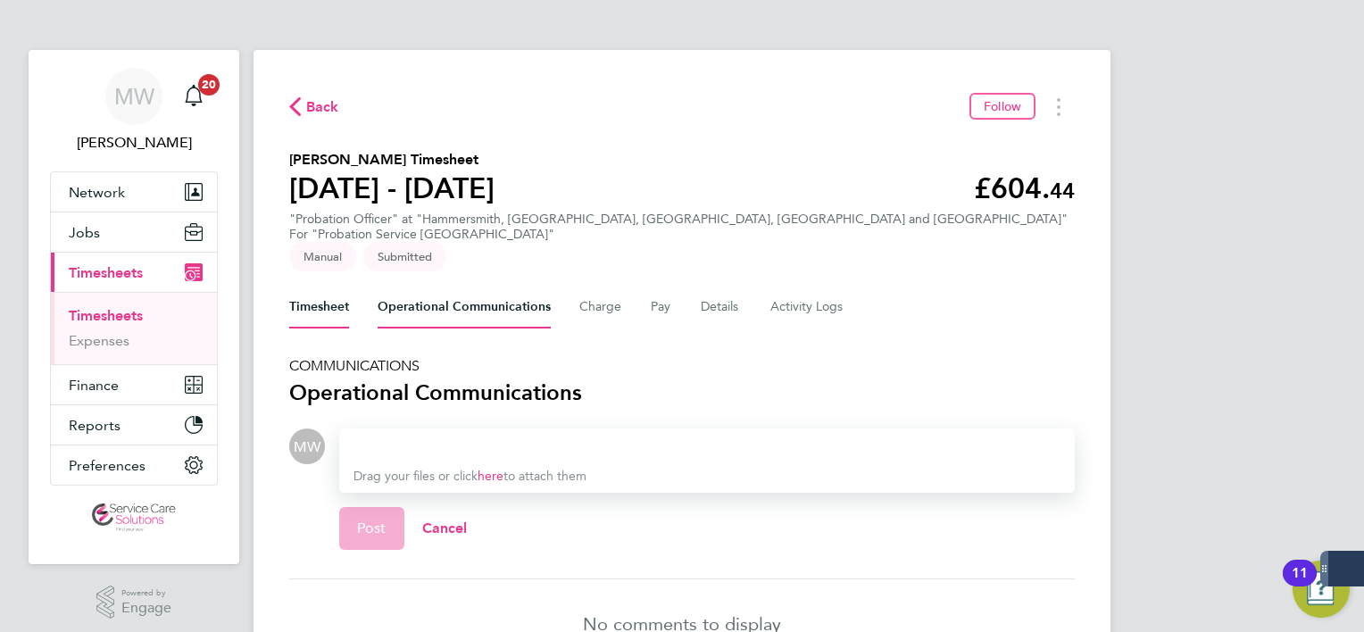
click at [327, 289] on button "Timesheet" at bounding box center [319, 307] width 60 height 43
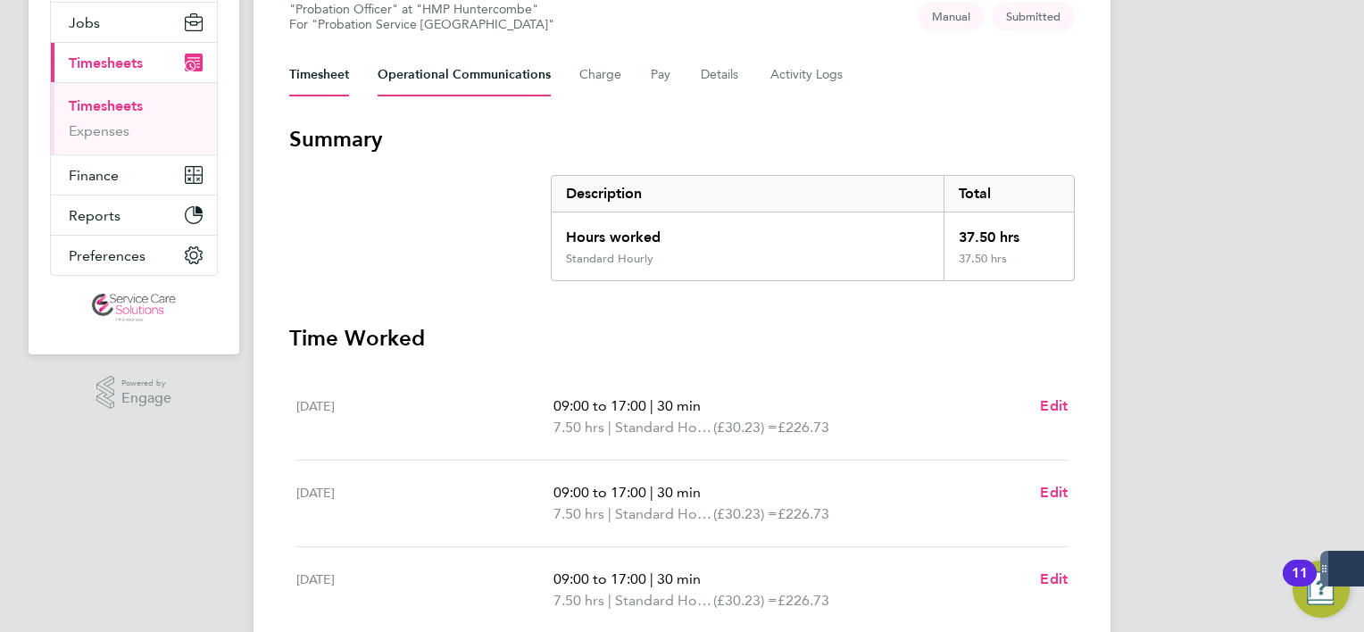
scroll to position [179, 0]
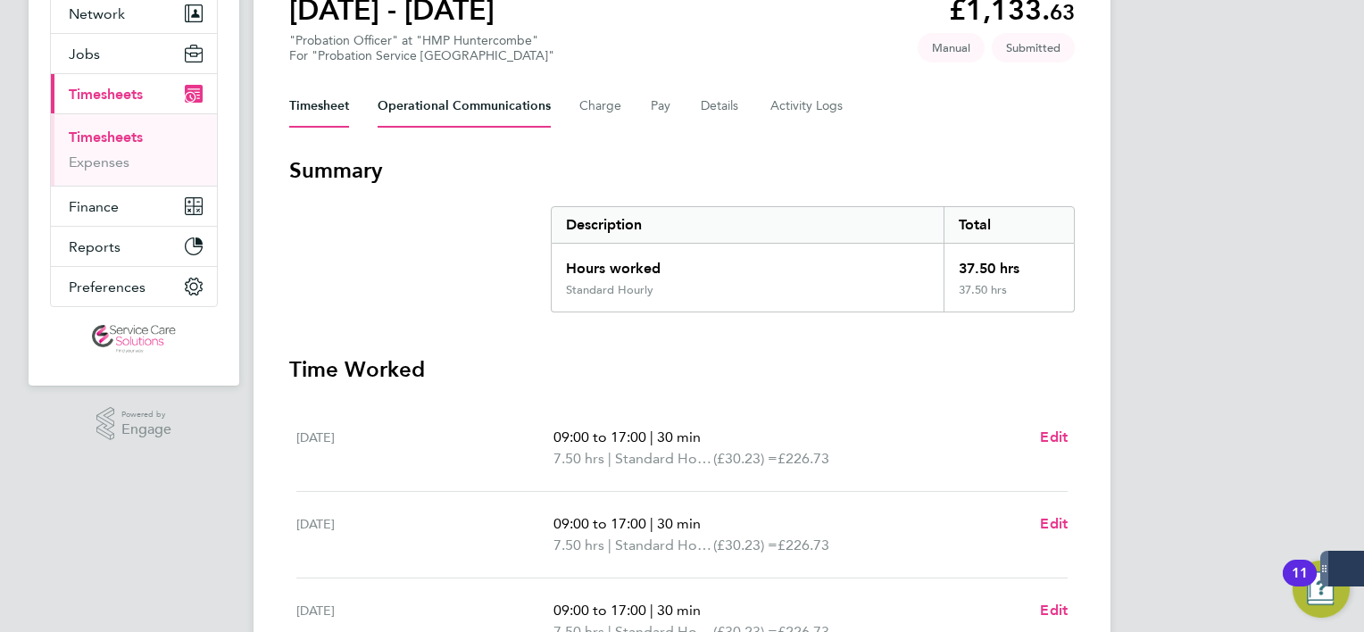
click at [450, 114] on Communications-tab "Operational Communications" at bounding box center [464, 106] width 173 height 43
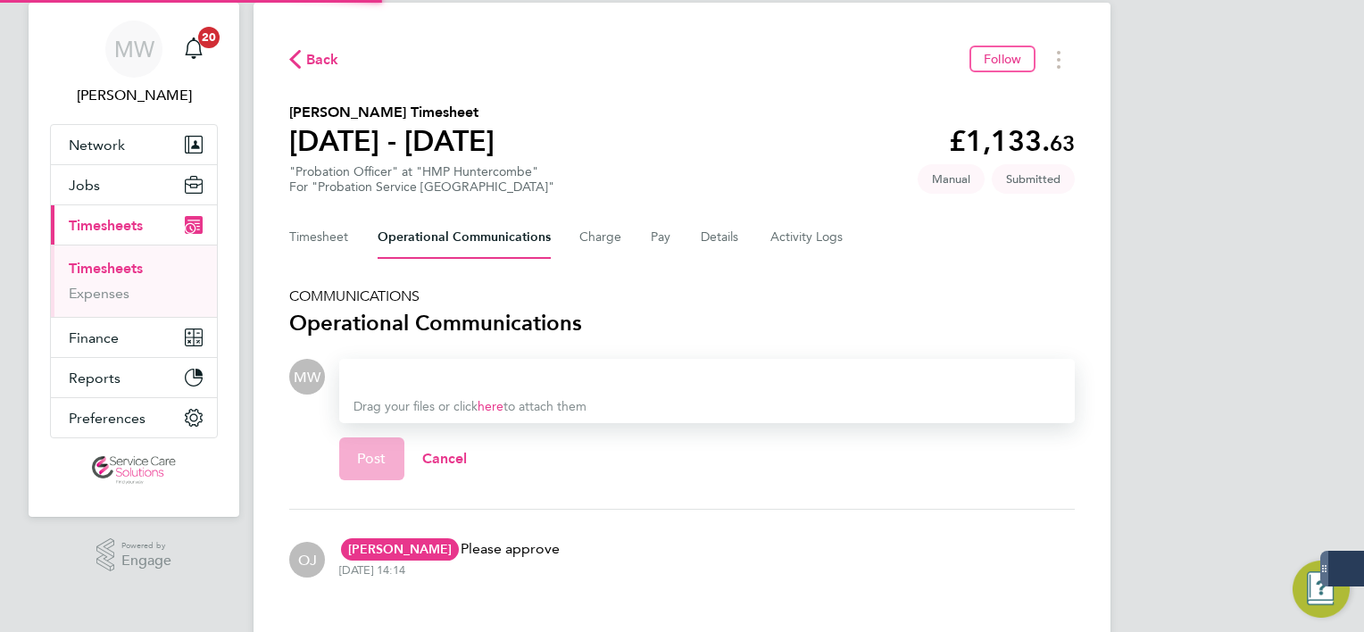
scroll to position [92, 0]
